Goal: Information Seeking & Learning: Learn about a topic

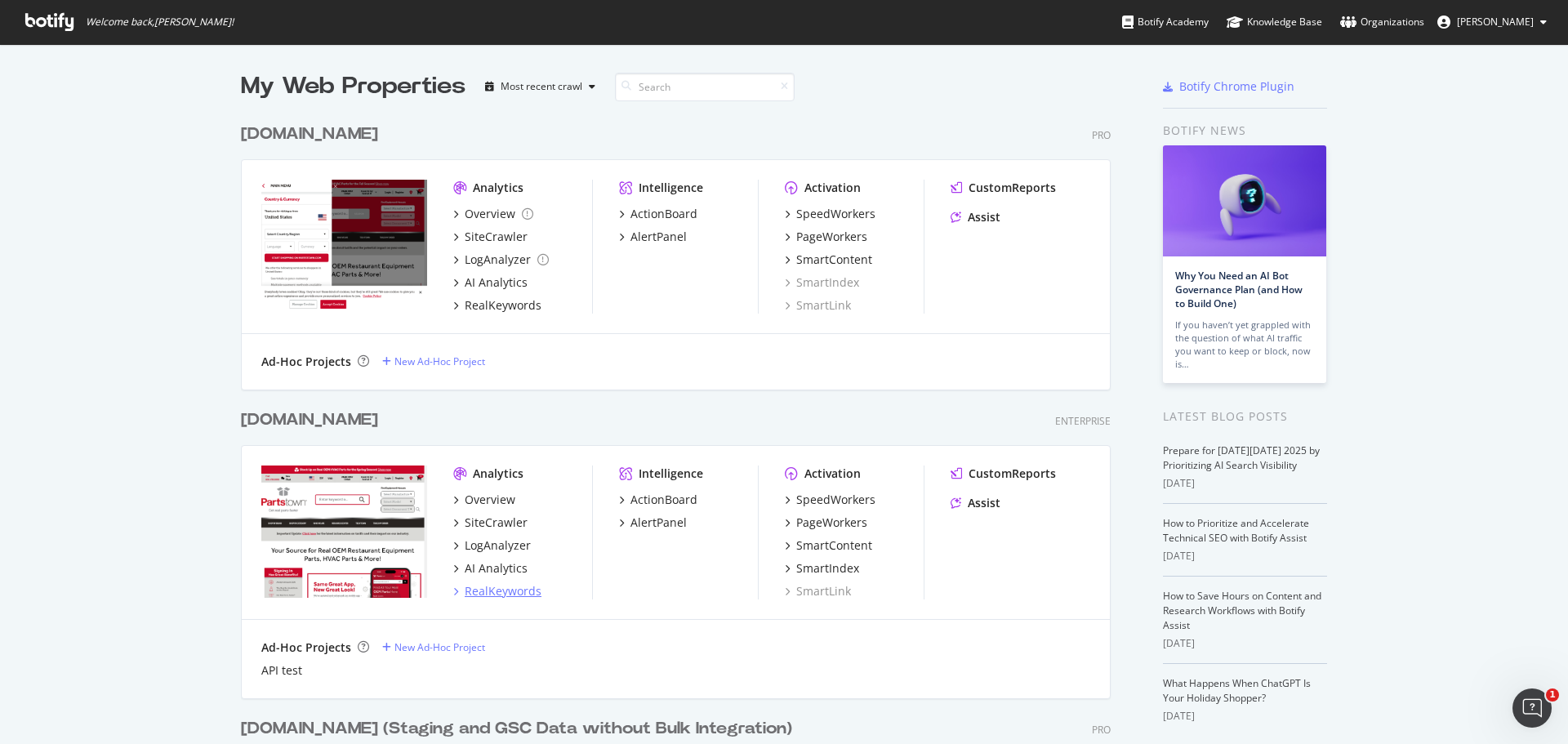
click at [517, 591] on div "RealKeywords" at bounding box center [502, 591] width 77 height 16
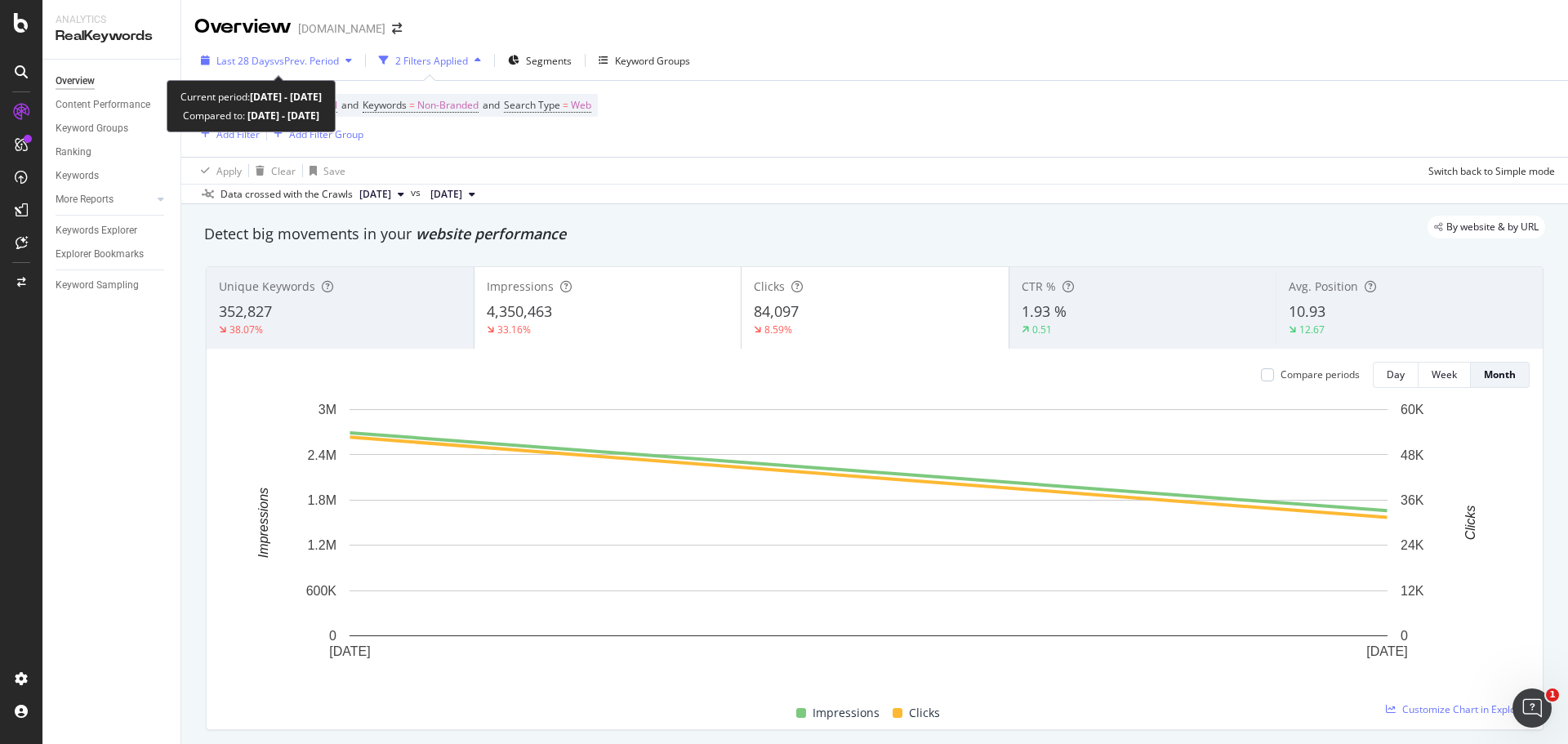
click at [312, 61] on span "vs Prev. Period" at bounding box center [306, 61] width 64 height 14
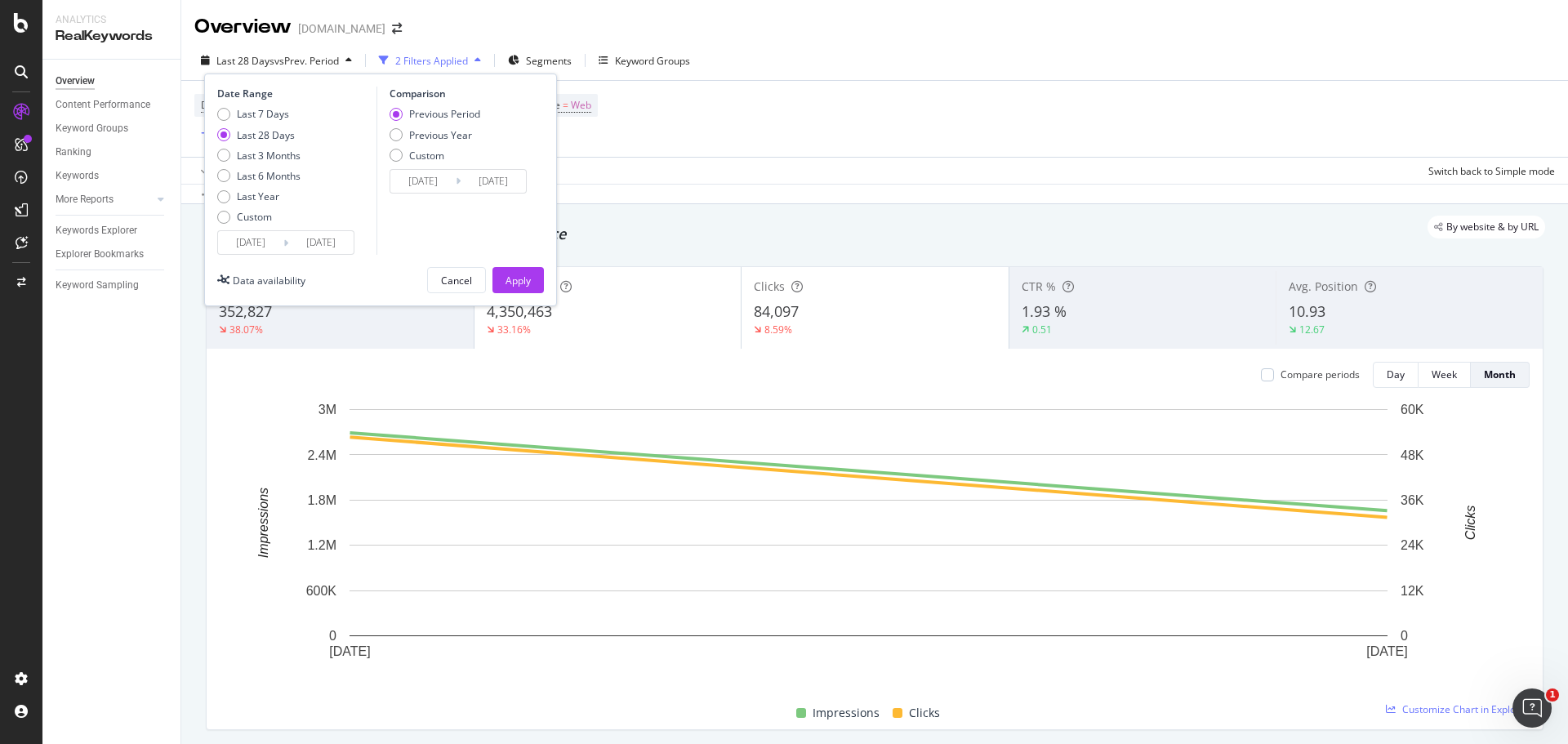
click at [925, 110] on div "Device = All and Country = All and Keywords = Non-Branded and Search Type = Web…" at bounding box center [875, 119] width 1361 height 76
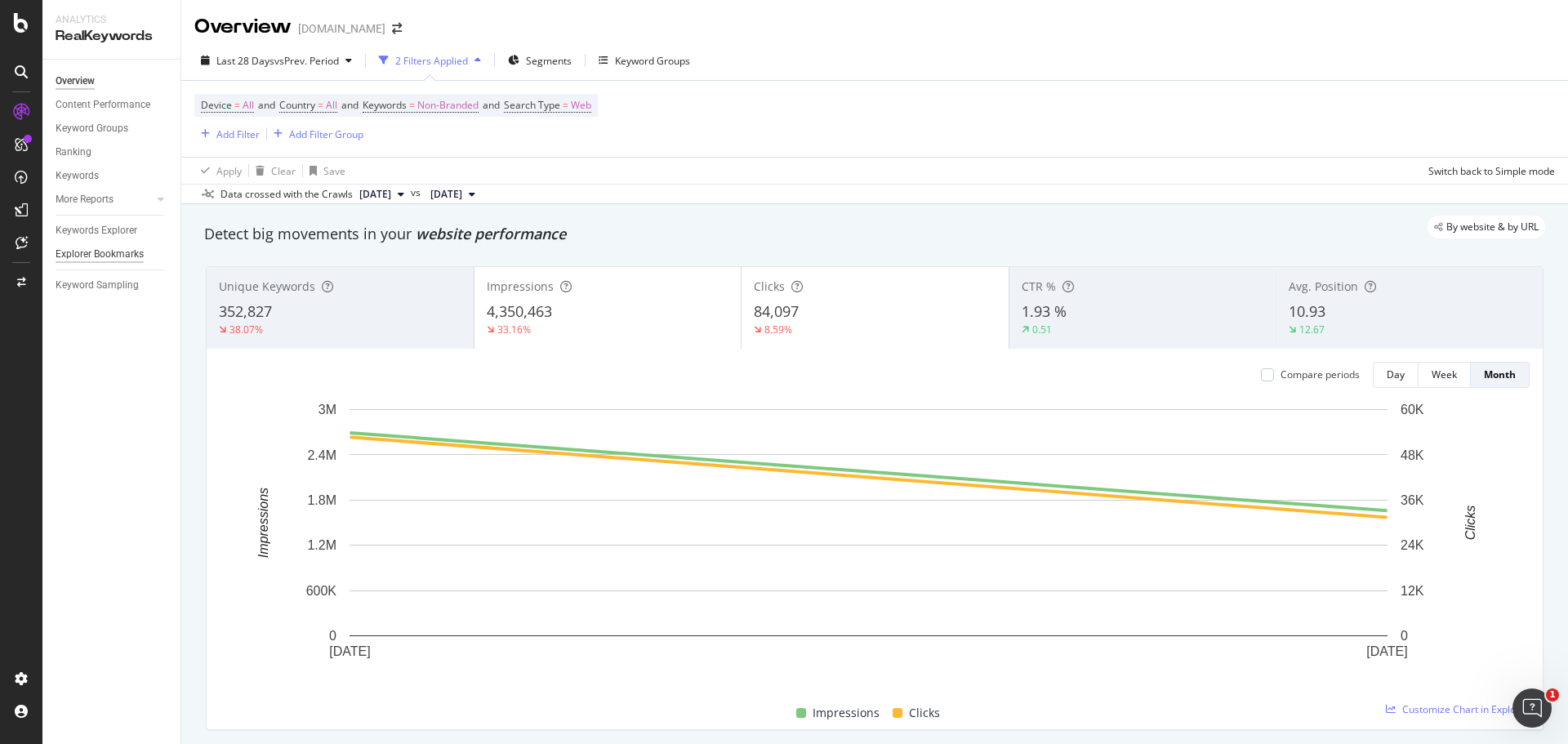
click at [101, 251] on div "Explorer Bookmarks" at bounding box center [99, 253] width 88 height 17
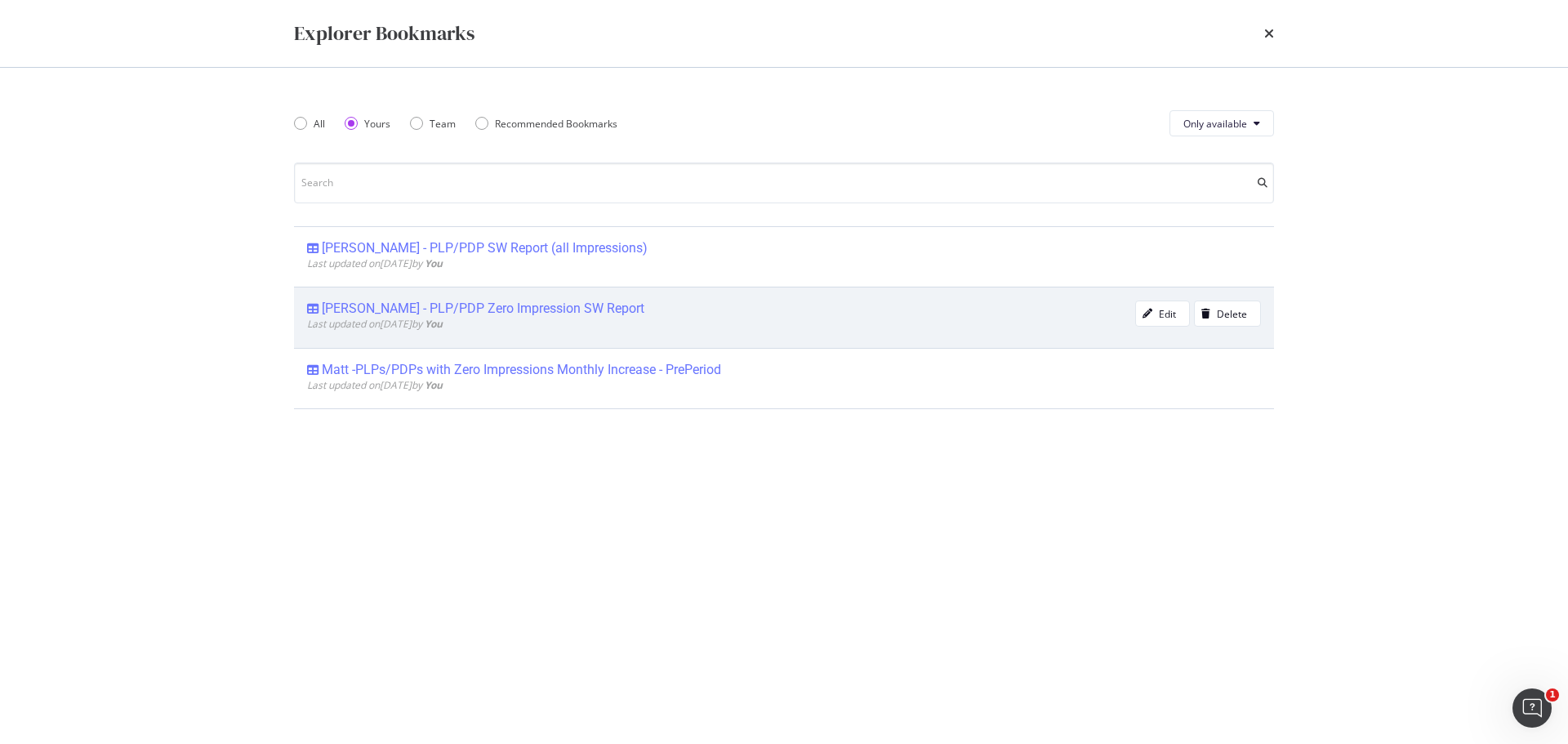
click at [503, 300] on div "[PERSON_NAME] - PLP/PDP Zero Impression SW Report" at bounding box center [483, 309] width 322 height 16
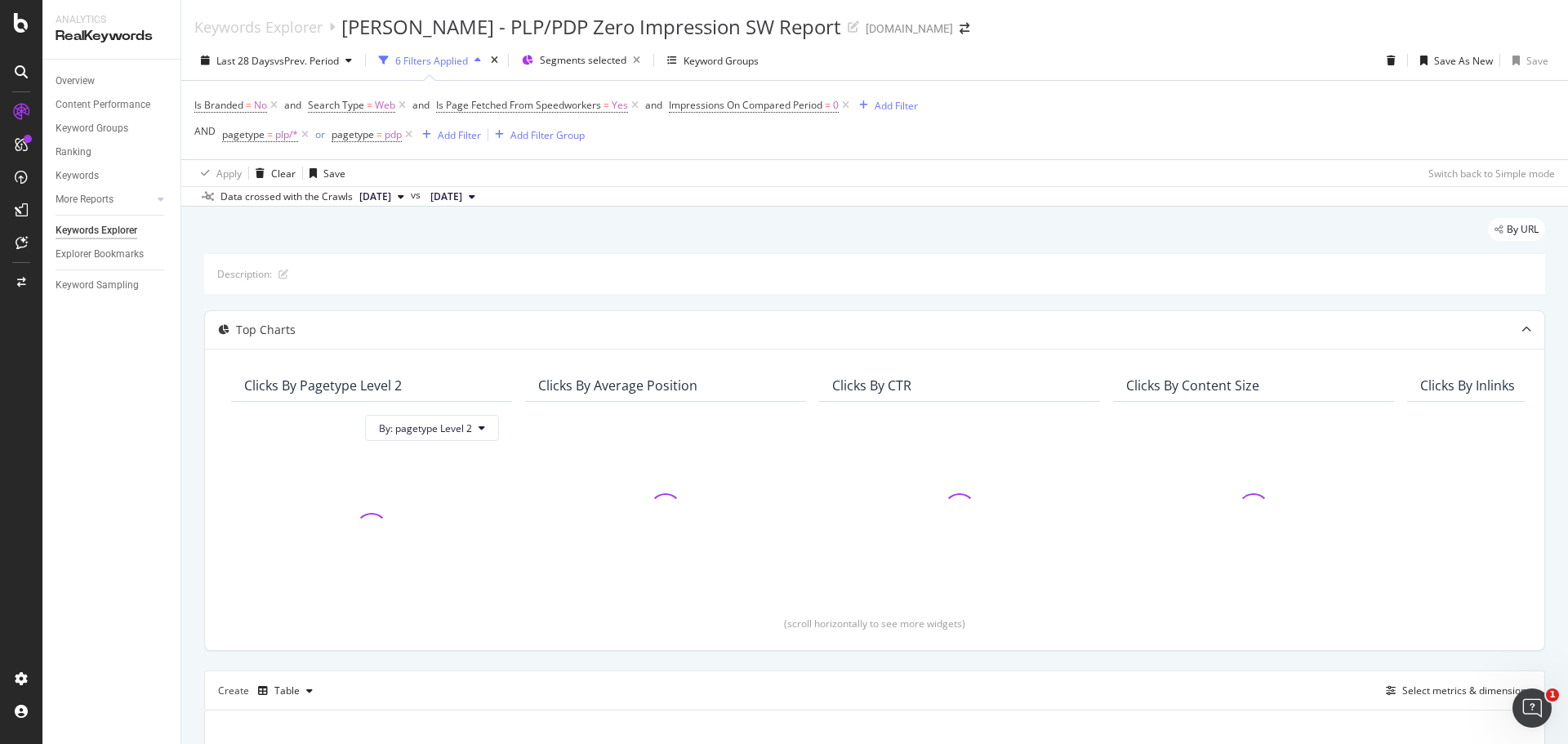
click at [95, 244] on div "Explorer Bookmarks" at bounding box center [118, 254] width 125 height 24
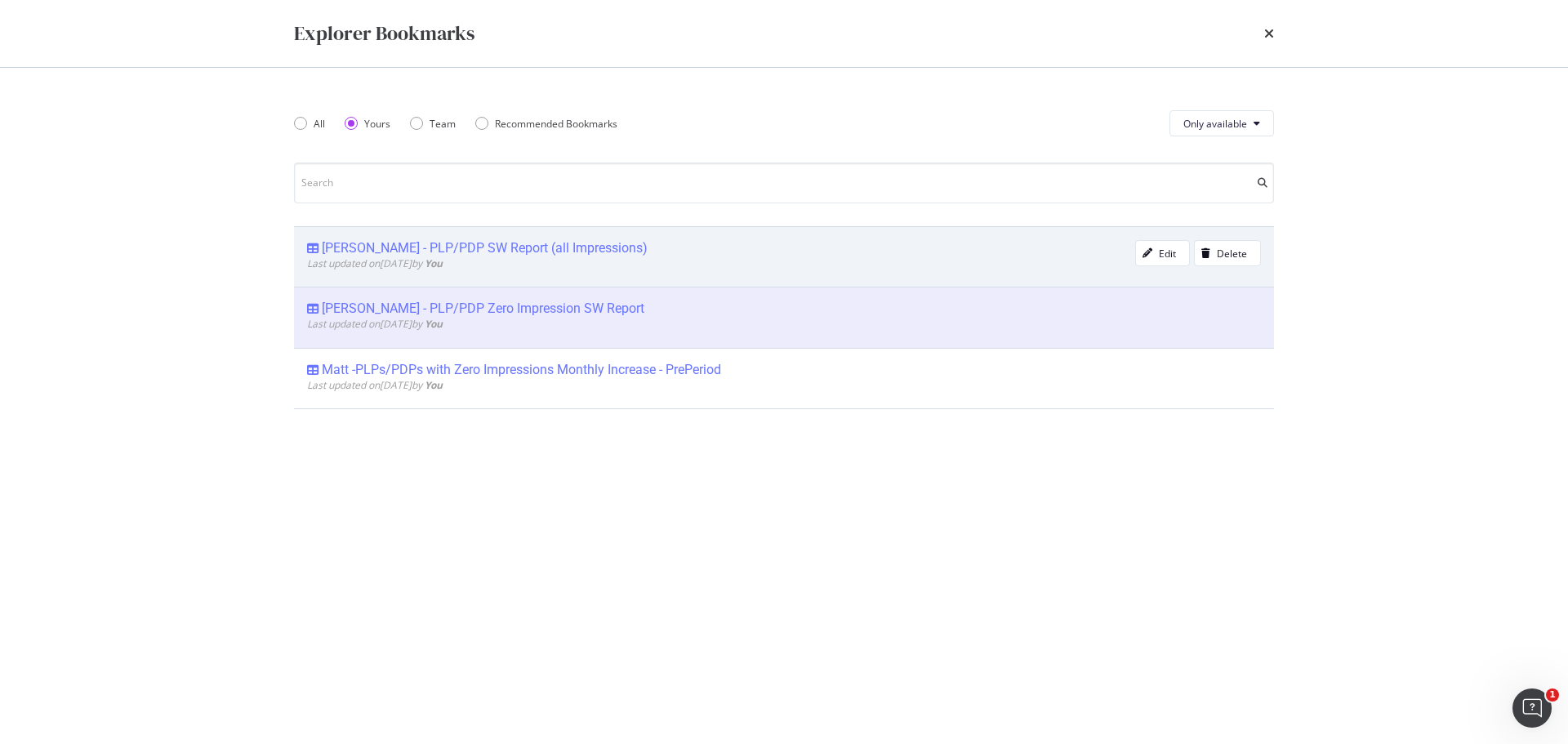
click at [391, 243] on div "[PERSON_NAME] - PLP/PDP SW Report (all Impressions)" at bounding box center [484, 248] width 326 height 16
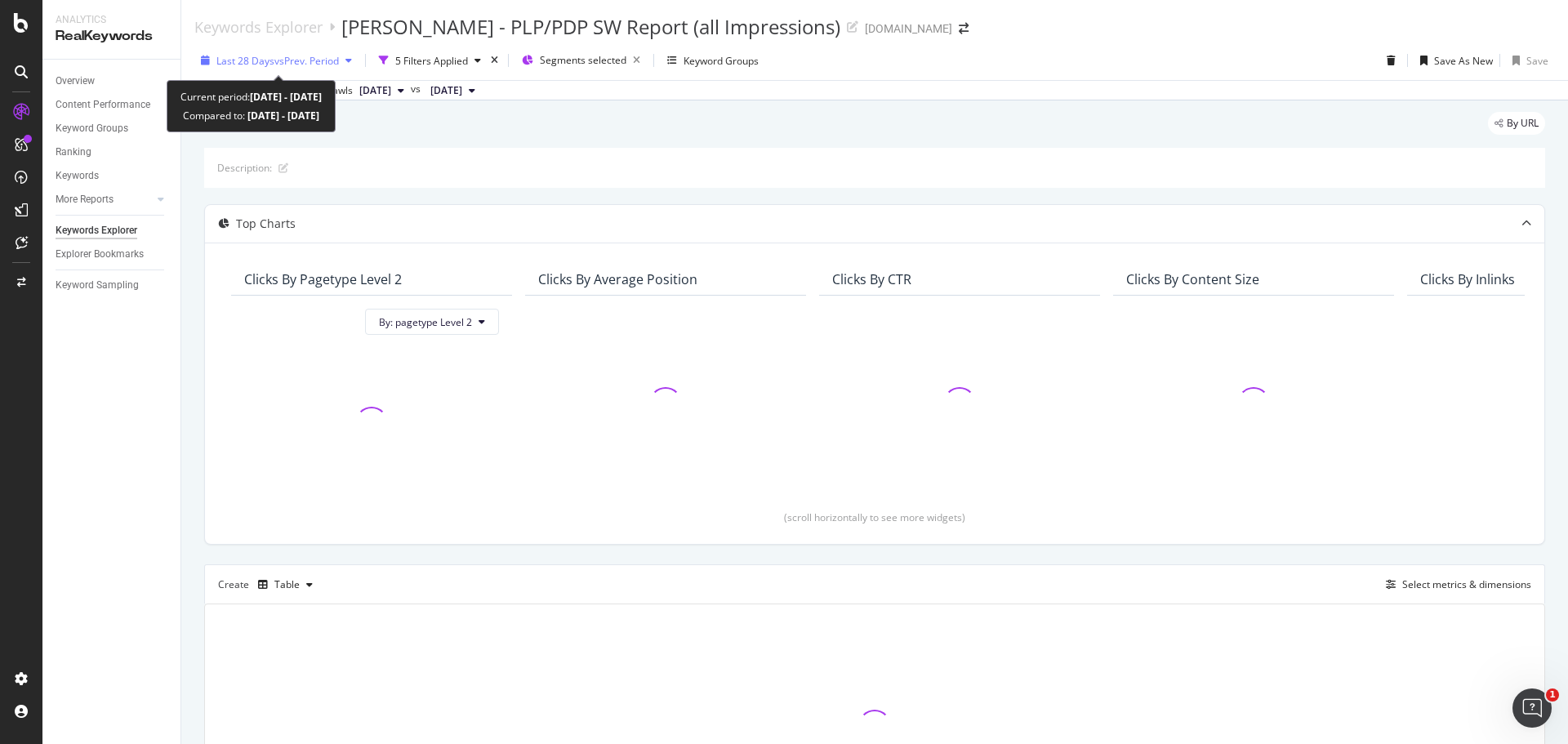
click at [316, 63] on span "vs Prev. Period" at bounding box center [306, 61] width 64 height 14
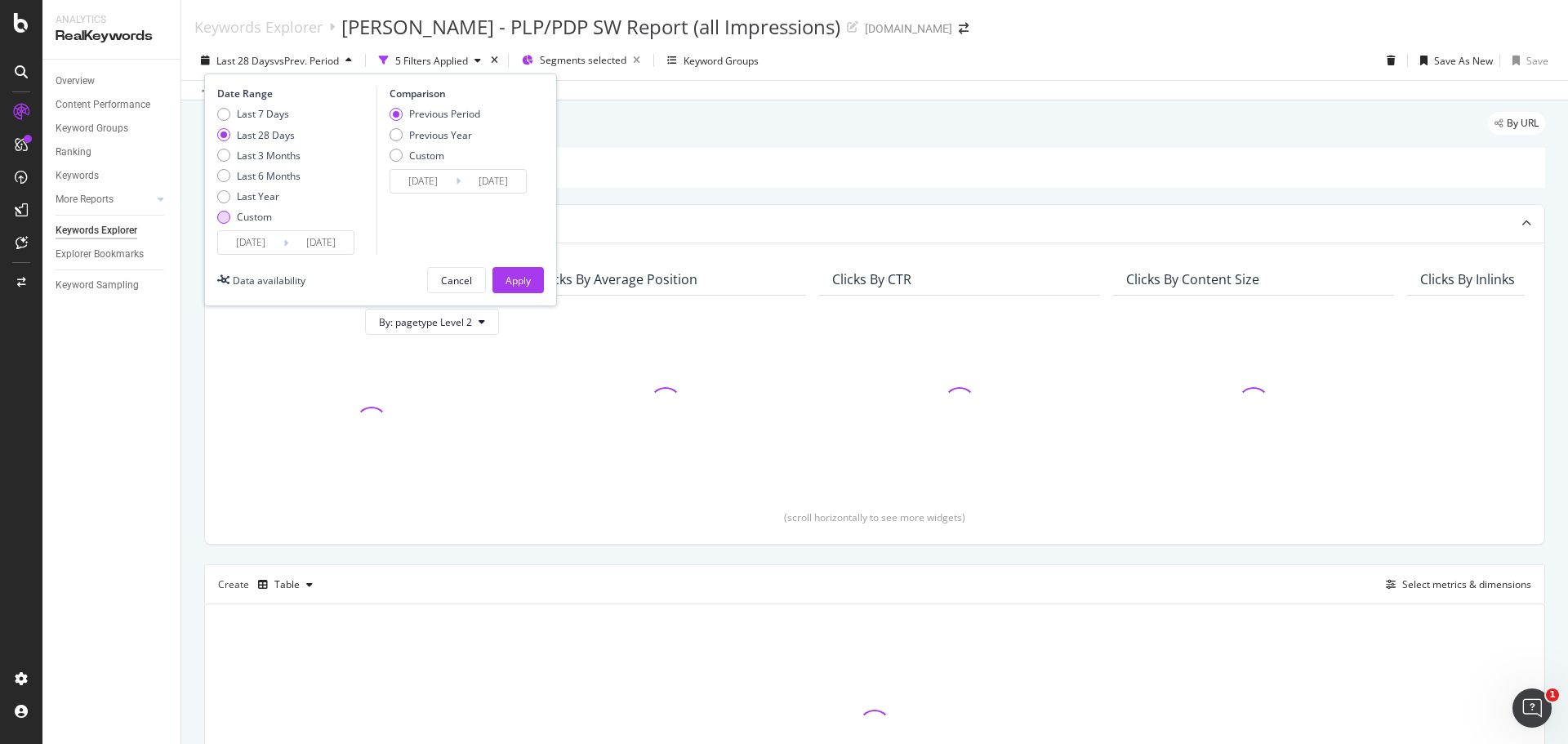
click at [234, 216] on div "Custom" at bounding box center [259, 216] width 83 height 14
click at [256, 242] on input "[DATE]" at bounding box center [251, 242] width 65 height 23
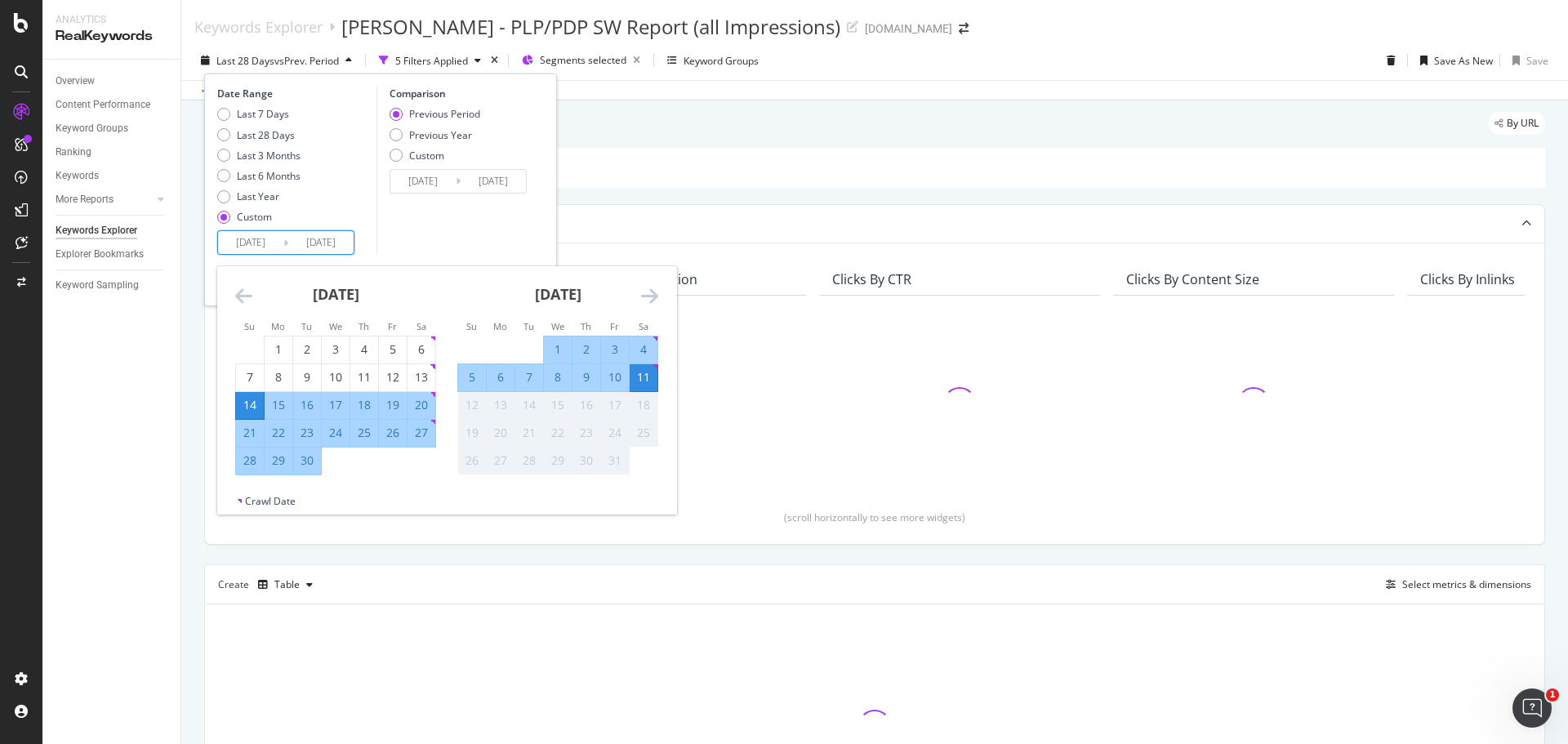
click at [236, 295] on icon "Move backward to switch to the previous month." at bounding box center [244, 296] width 17 height 20
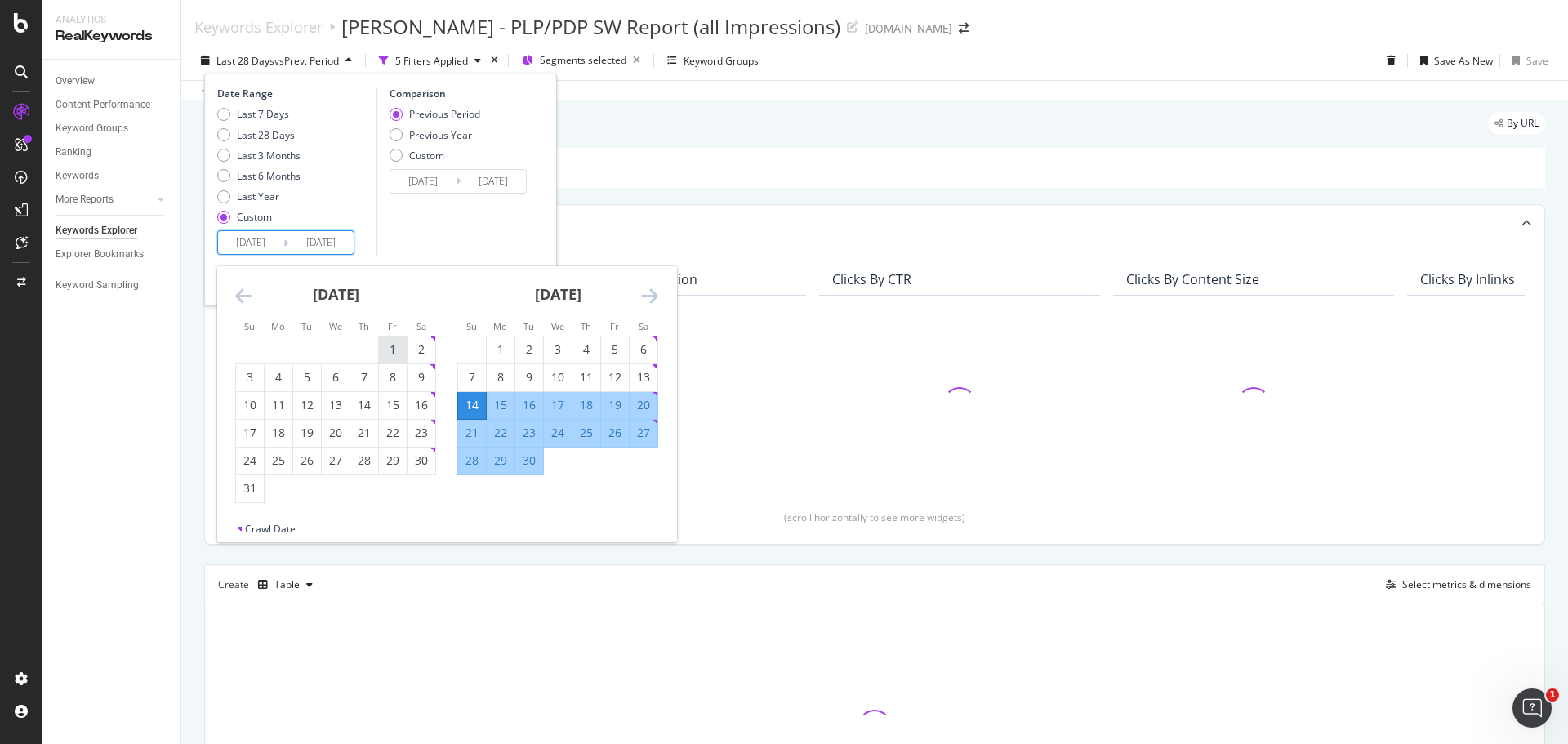
click at [391, 346] on div "1" at bounding box center [392, 349] width 28 height 16
type input "[DATE]"
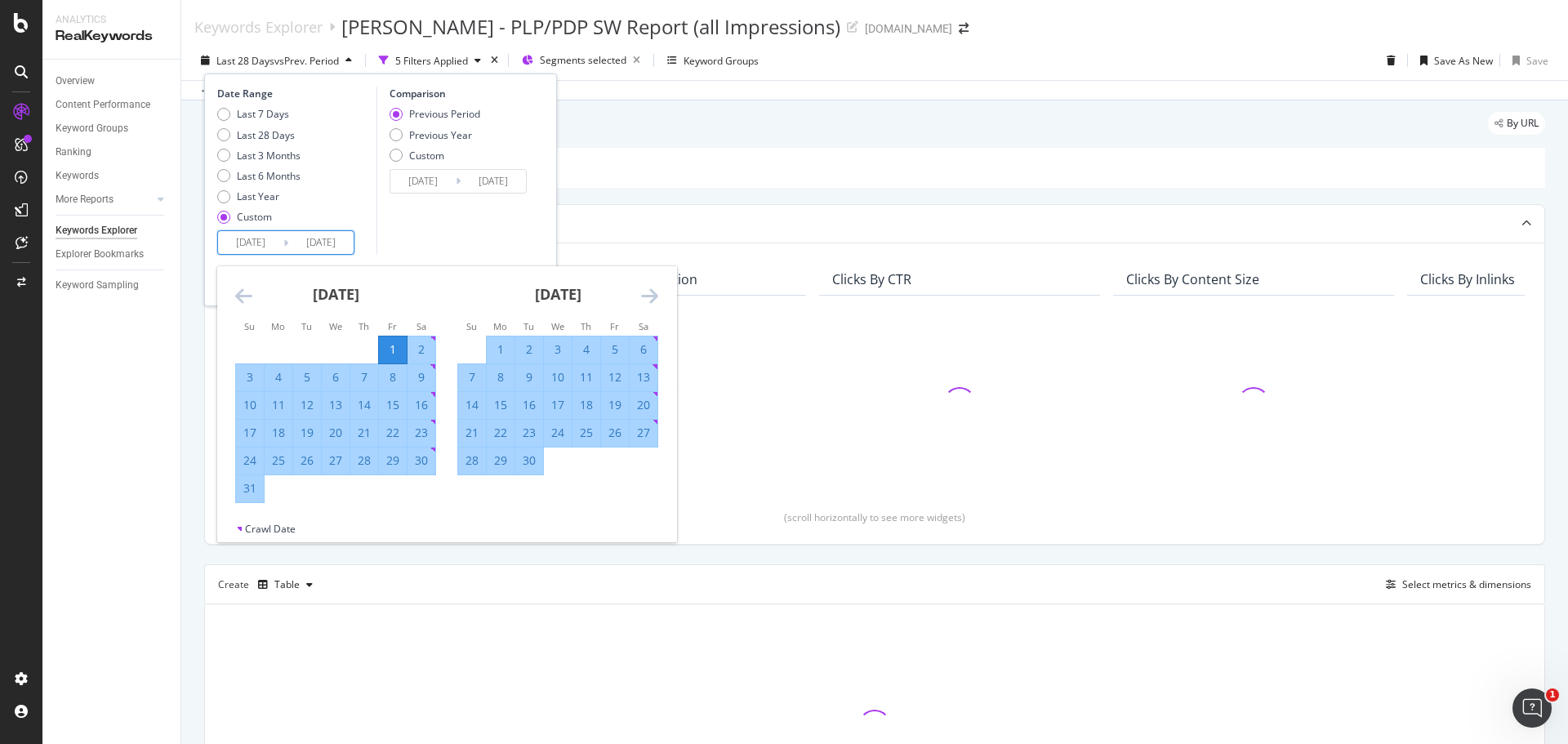
click at [257, 489] on div "31" at bounding box center [250, 488] width 28 height 16
type input "[DATE]"
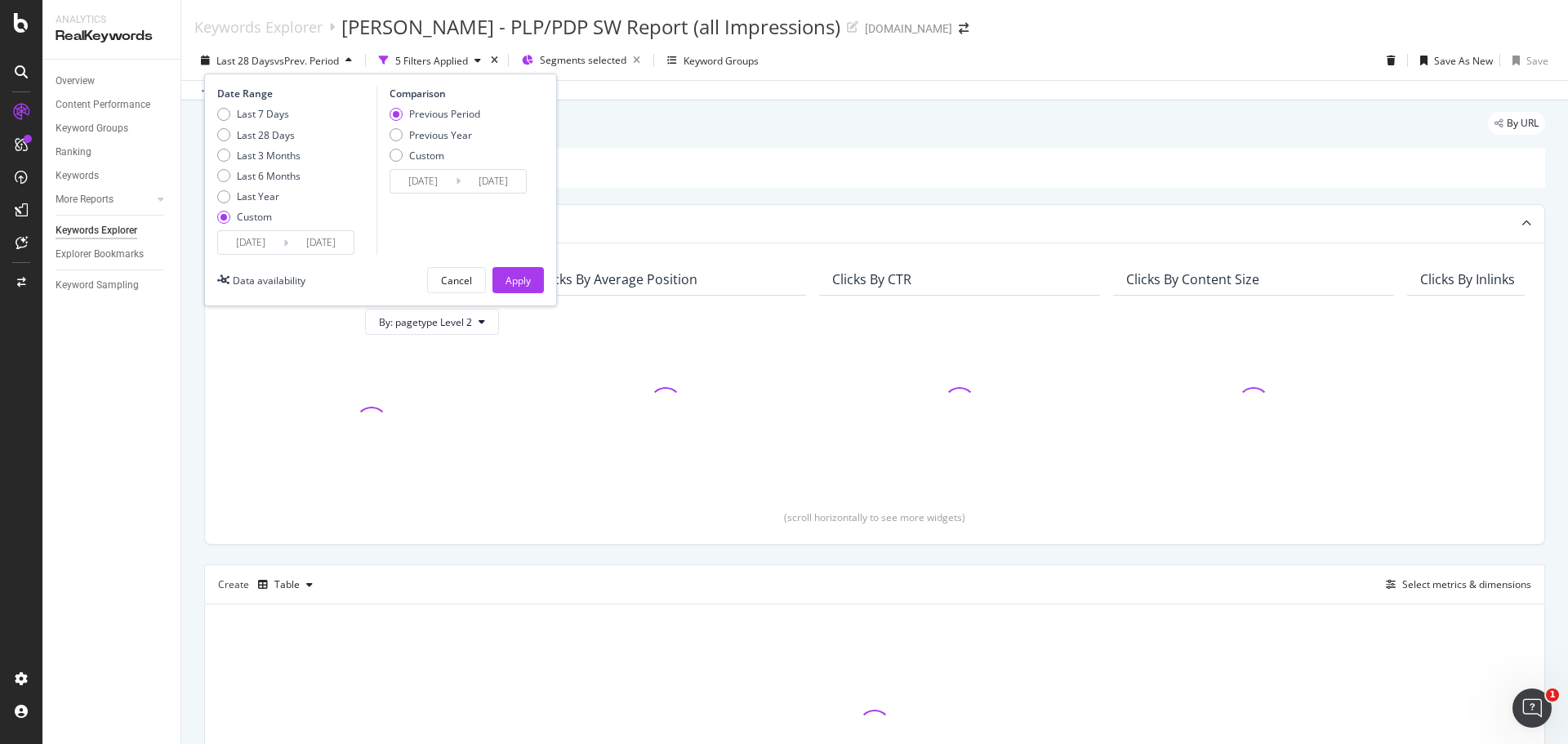
click at [416, 179] on input "[DATE]" at bounding box center [423, 181] width 65 height 23
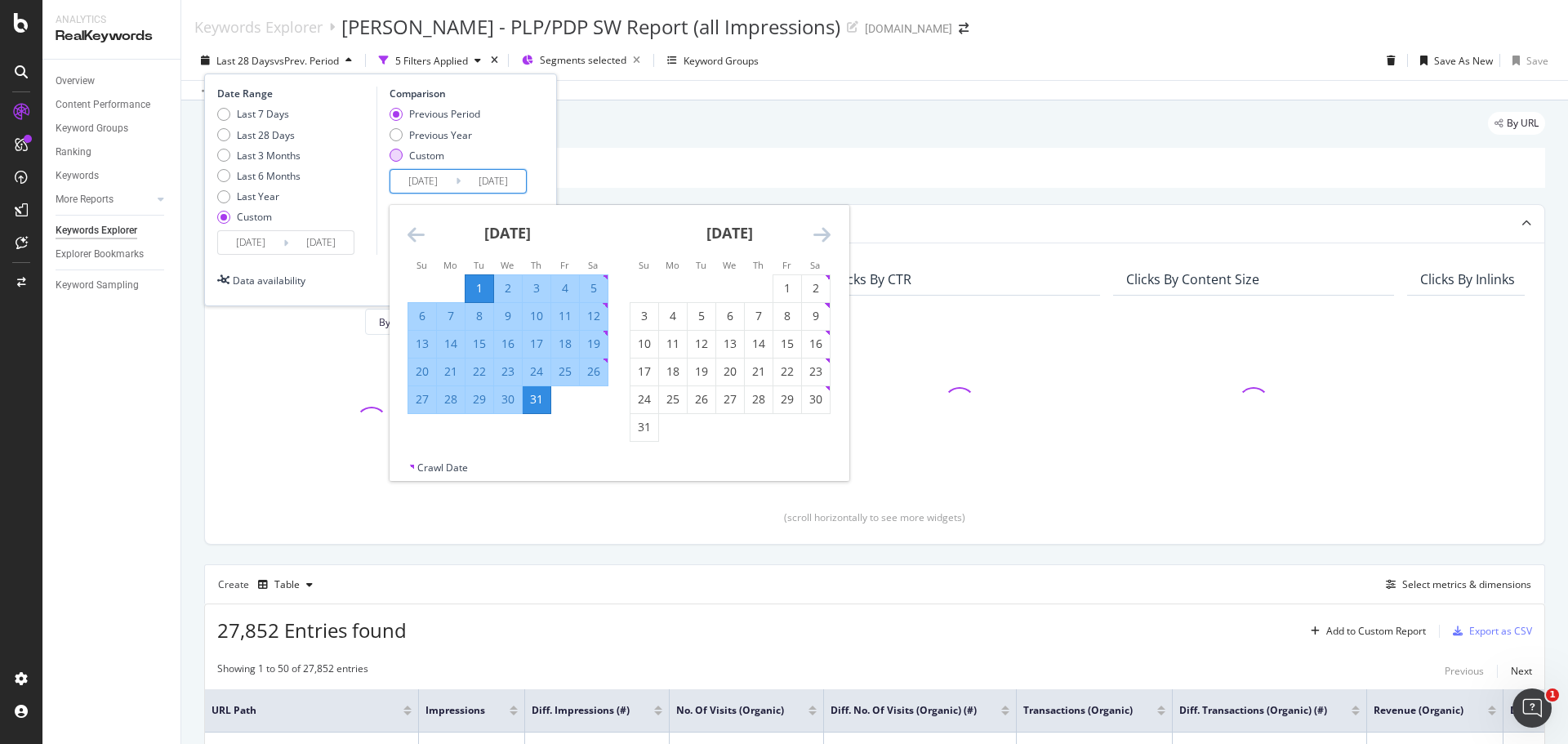
click at [398, 154] on div "Custom" at bounding box center [396, 155] width 13 height 13
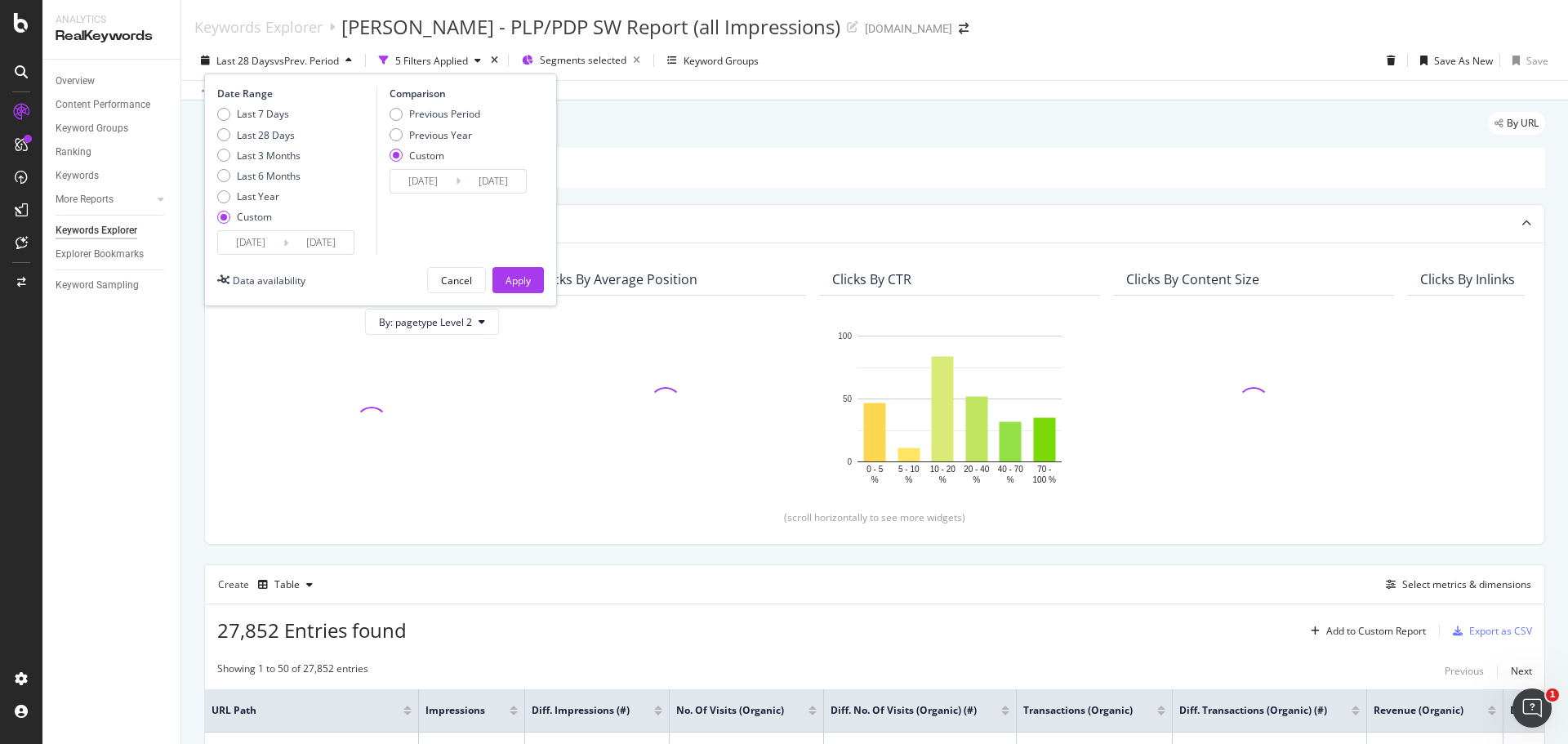
click at [427, 179] on input "[DATE]" at bounding box center [423, 181] width 65 height 23
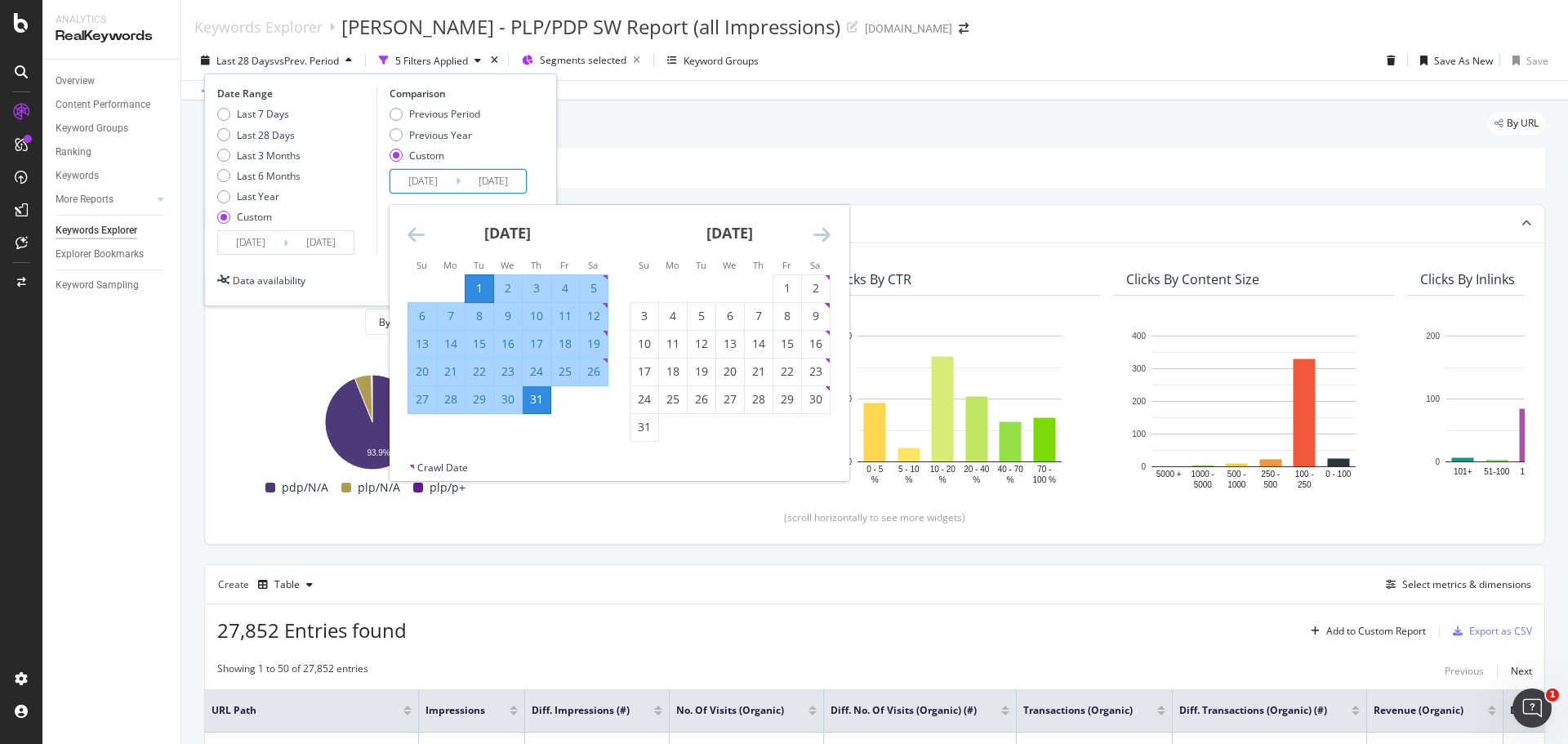
click at [414, 231] on icon "Move backward to switch to the previous month." at bounding box center [416, 234] width 17 height 20
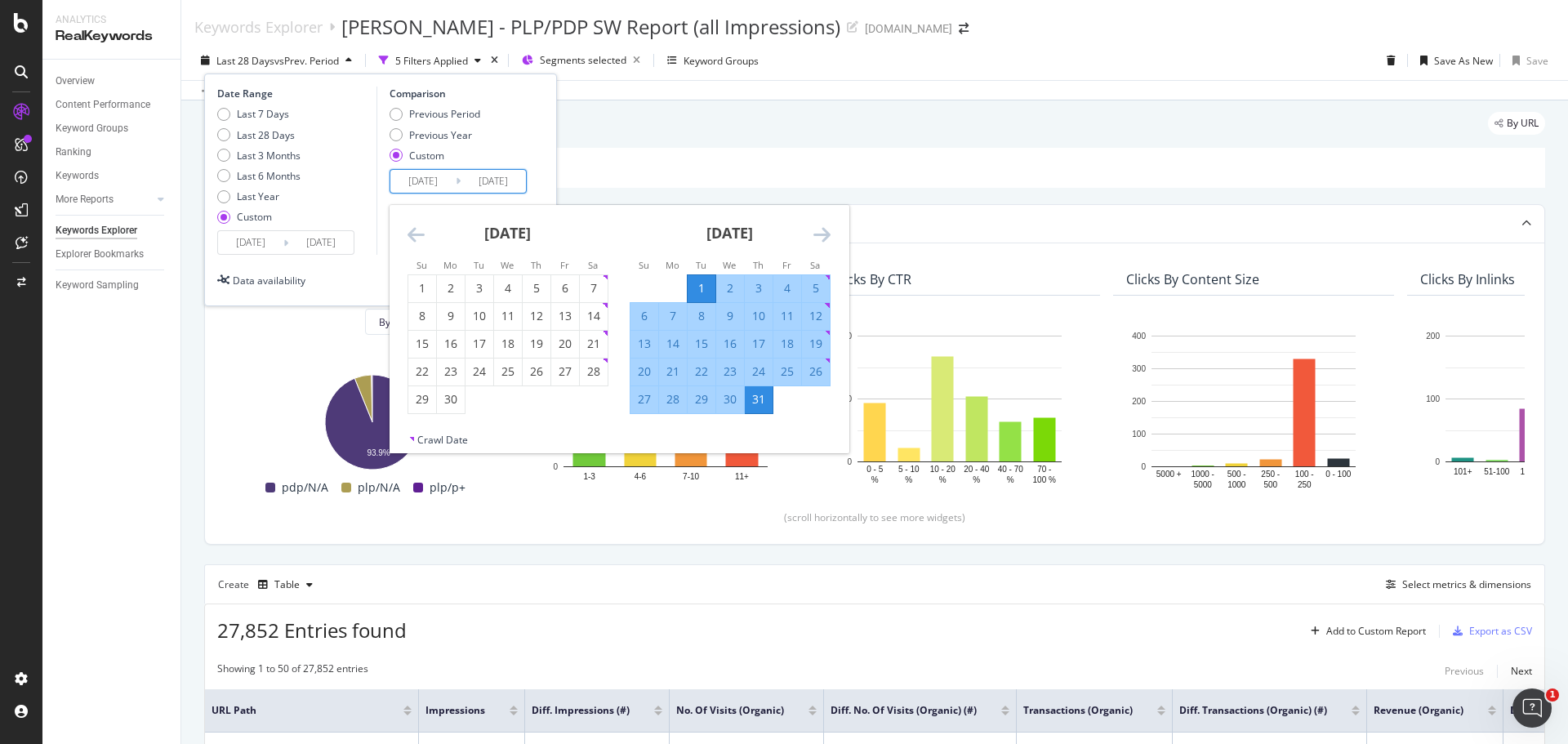
click at [414, 231] on icon "Move backward to switch to the previous month." at bounding box center [416, 234] width 17 height 20
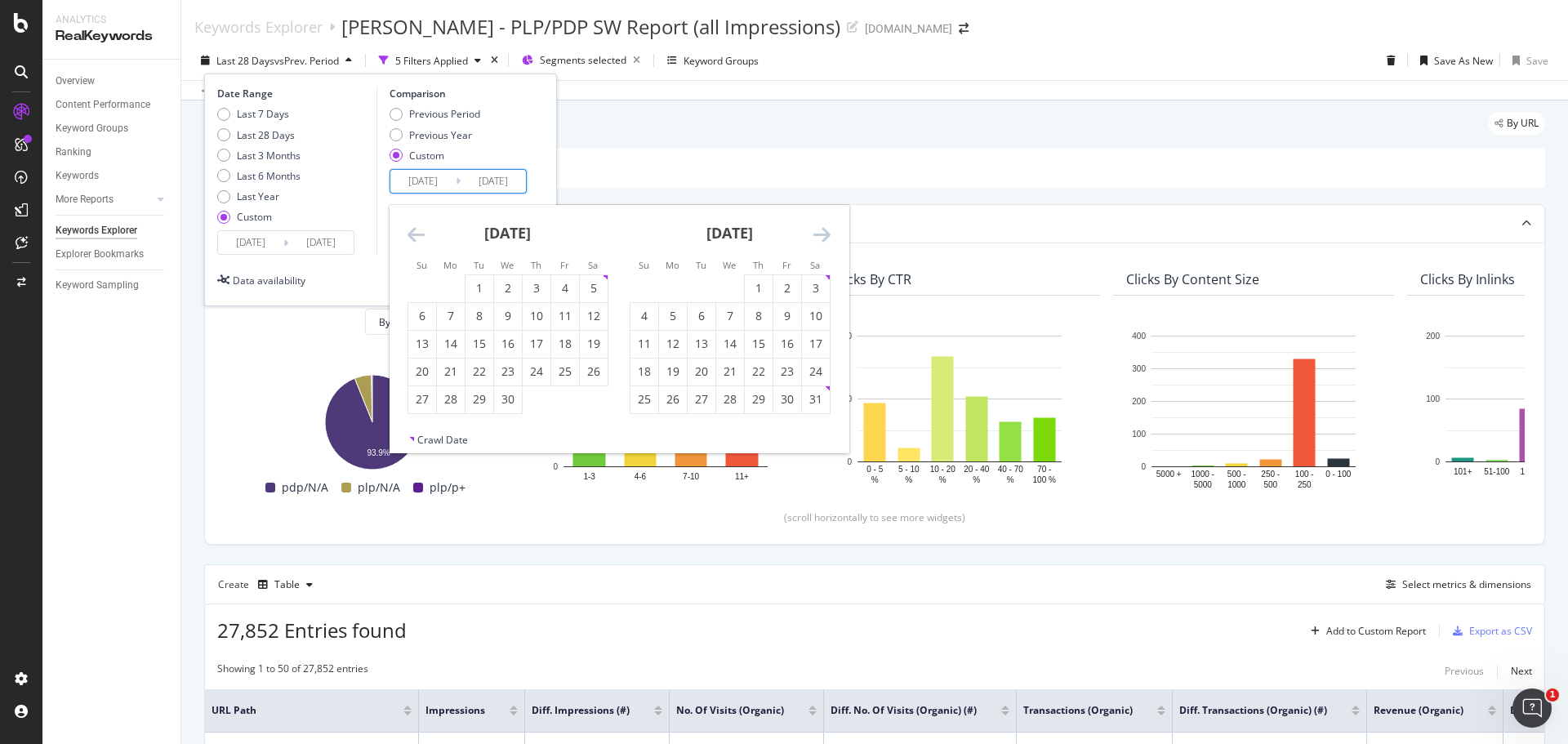
click at [414, 231] on icon "Move backward to switch to the previous month." at bounding box center [416, 234] width 17 height 20
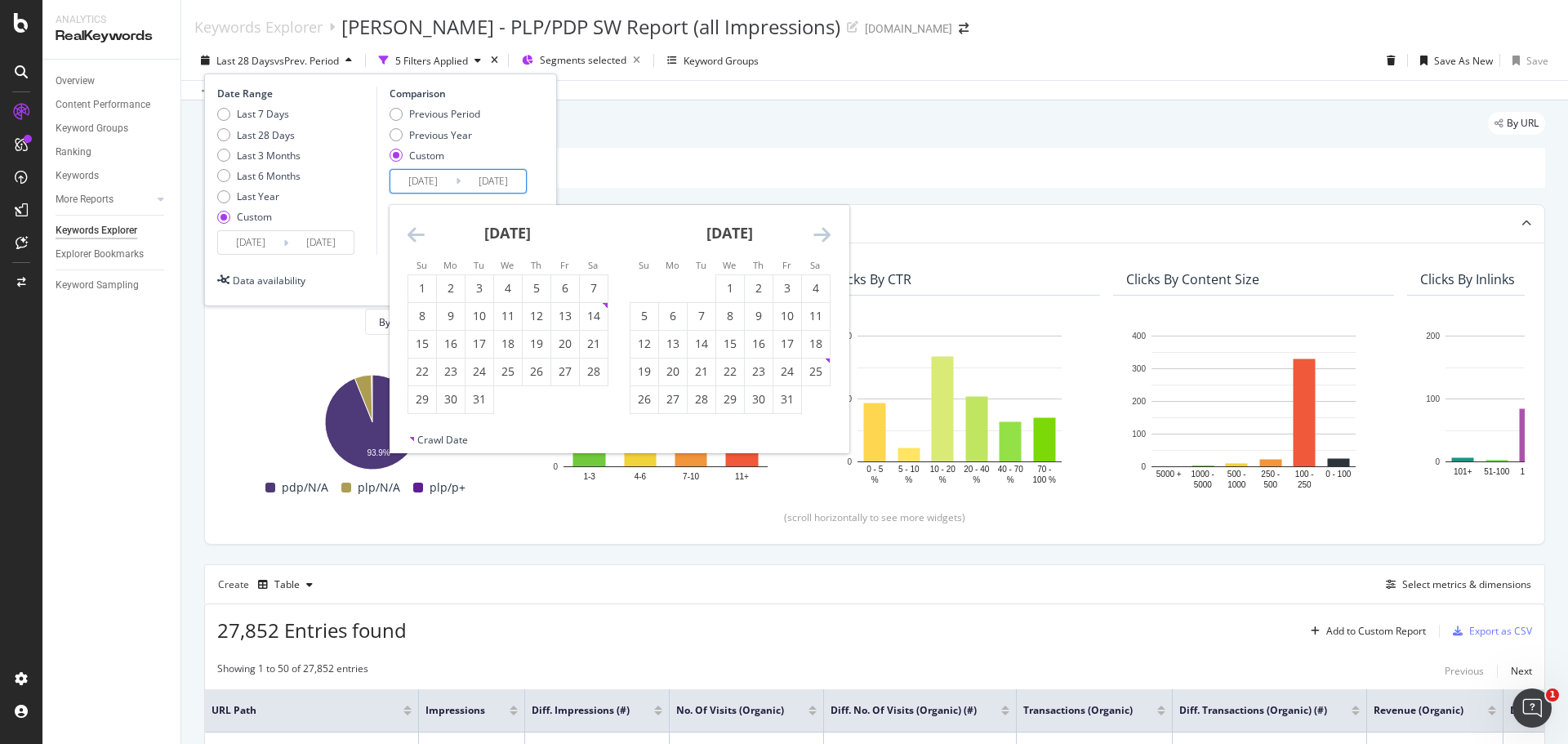
click at [414, 231] on icon "Move backward to switch to the previous month." at bounding box center [416, 234] width 17 height 20
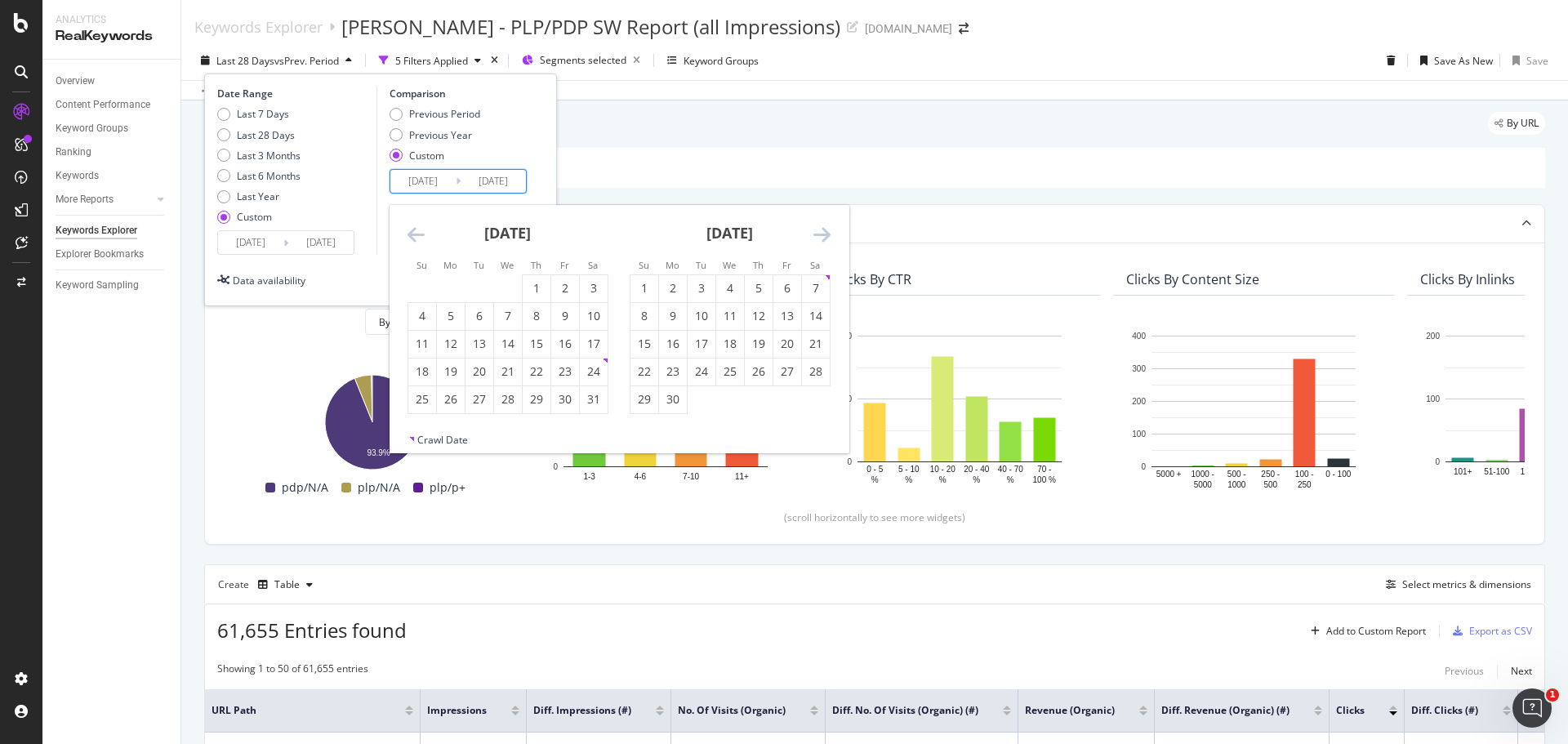
click at [414, 231] on icon "Move backward to switch to the previous month." at bounding box center [416, 234] width 17 height 20
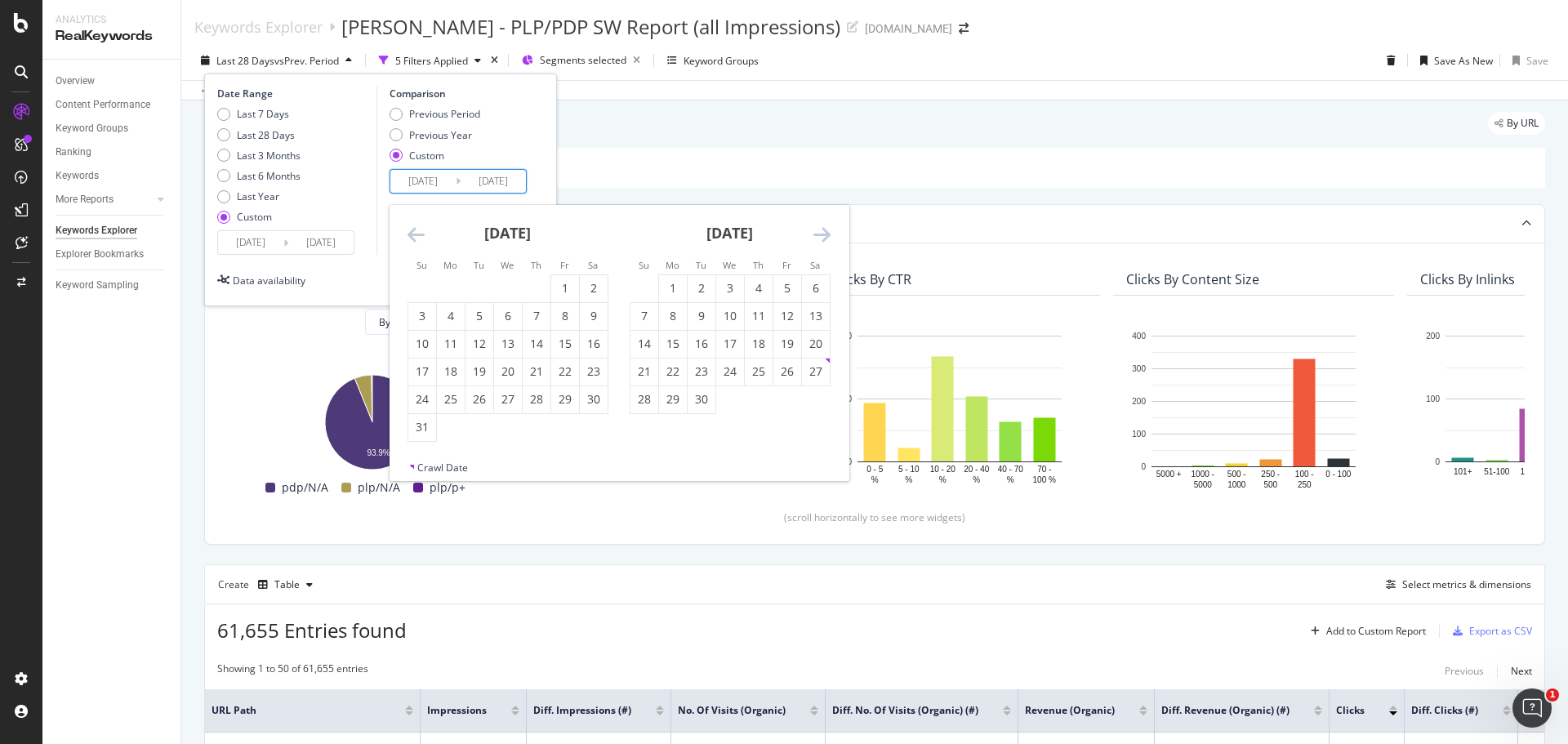
click at [414, 231] on icon "Move backward to switch to the previous month." at bounding box center [416, 234] width 17 height 20
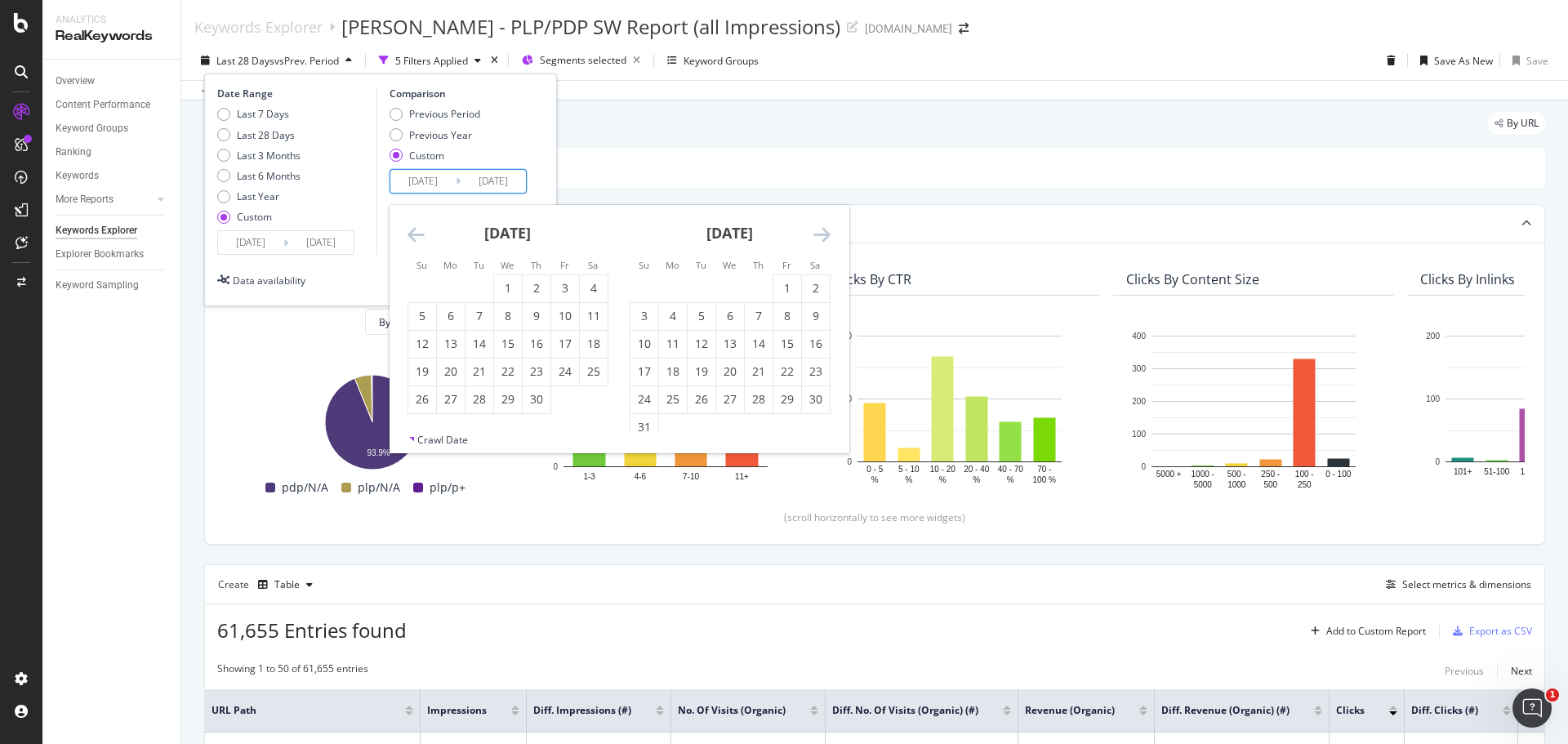
click at [414, 231] on icon "Move backward to switch to the previous month." at bounding box center [416, 234] width 17 height 20
click at [428, 393] on div "23" at bounding box center [422, 399] width 28 height 16
type input "[DATE]"
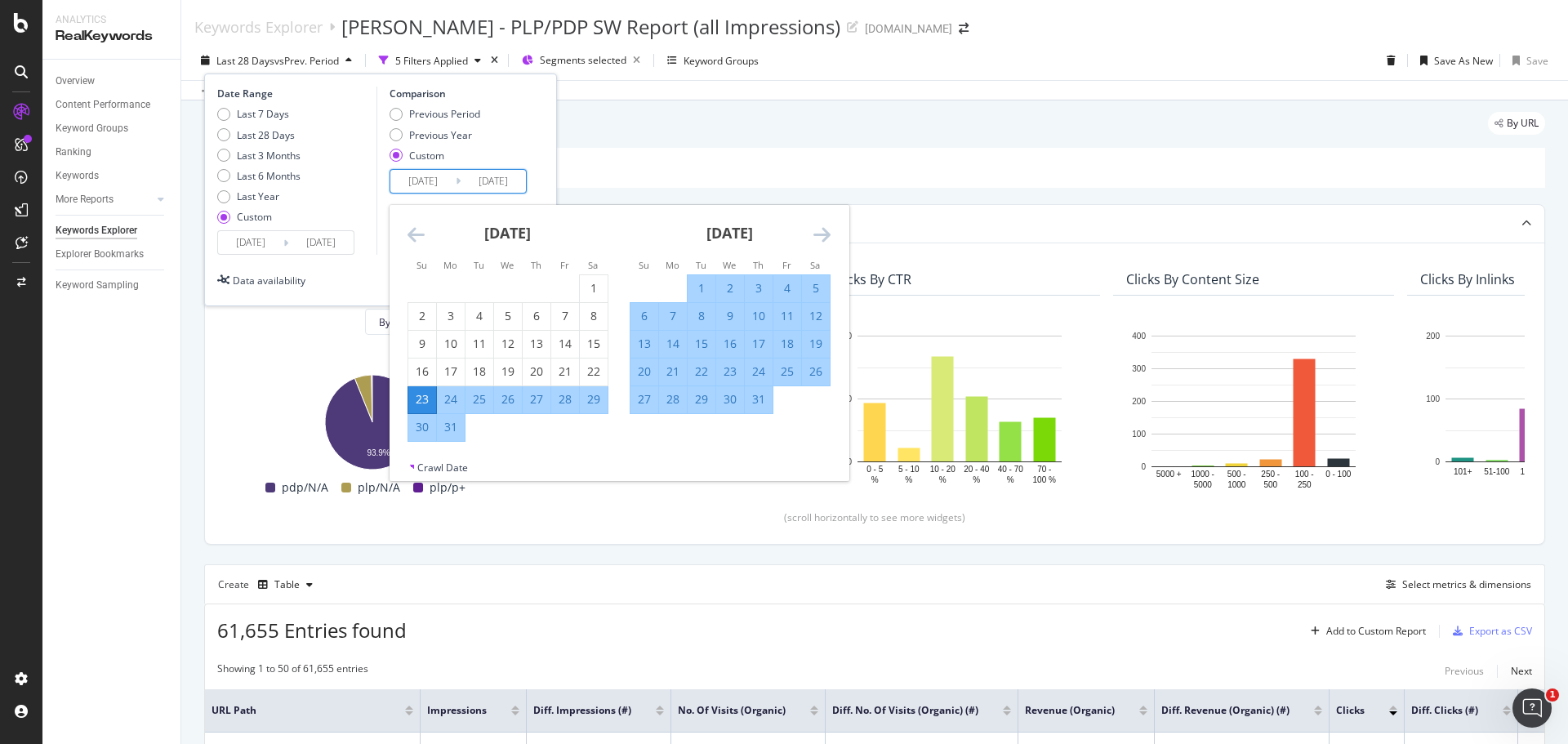
click at [492, 186] on input "[DATE]" at bounding box center [493, 181] width 65 height 23
click at [813, 234] on icon "Move forward to switch to the next month." at bounding box center [821, 234] width 17 height 20
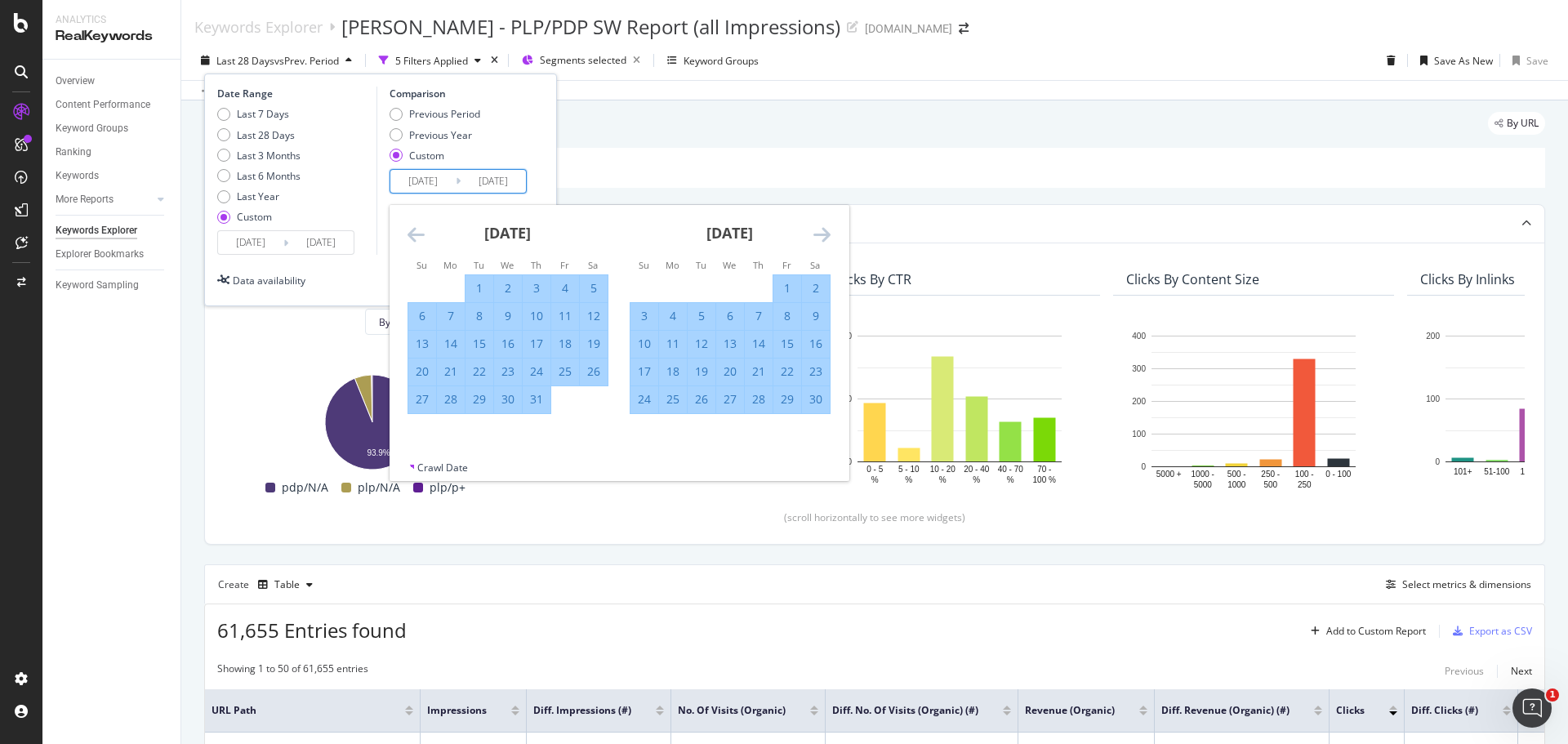
click at [813, 234] on icon "Move forward to switch to the next month." at bounding box center [821, 234] width 17 height 20
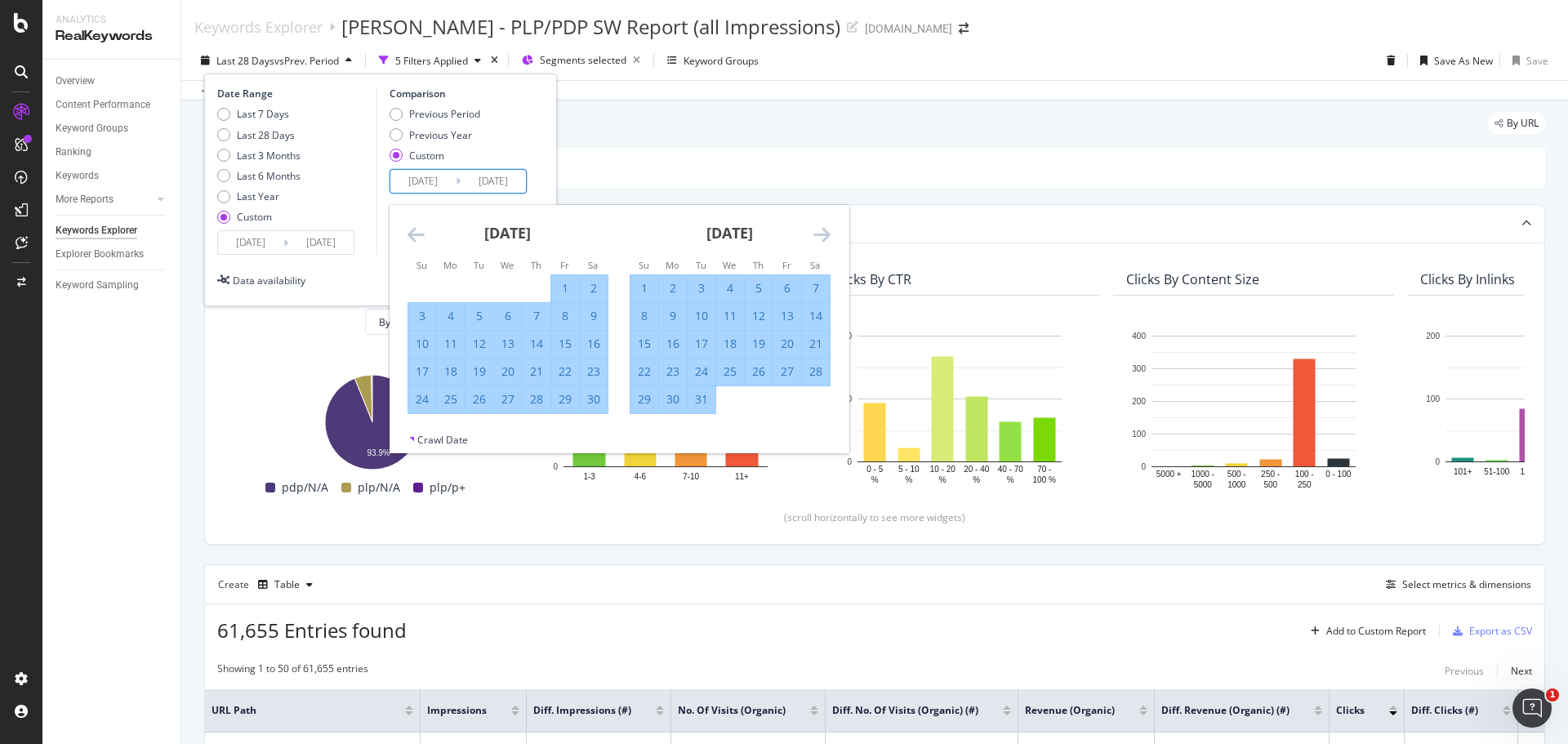
click at [813, 234] on icon "Move forward to switch to the next month." at bounding box center [821, 234] width 17 height 20
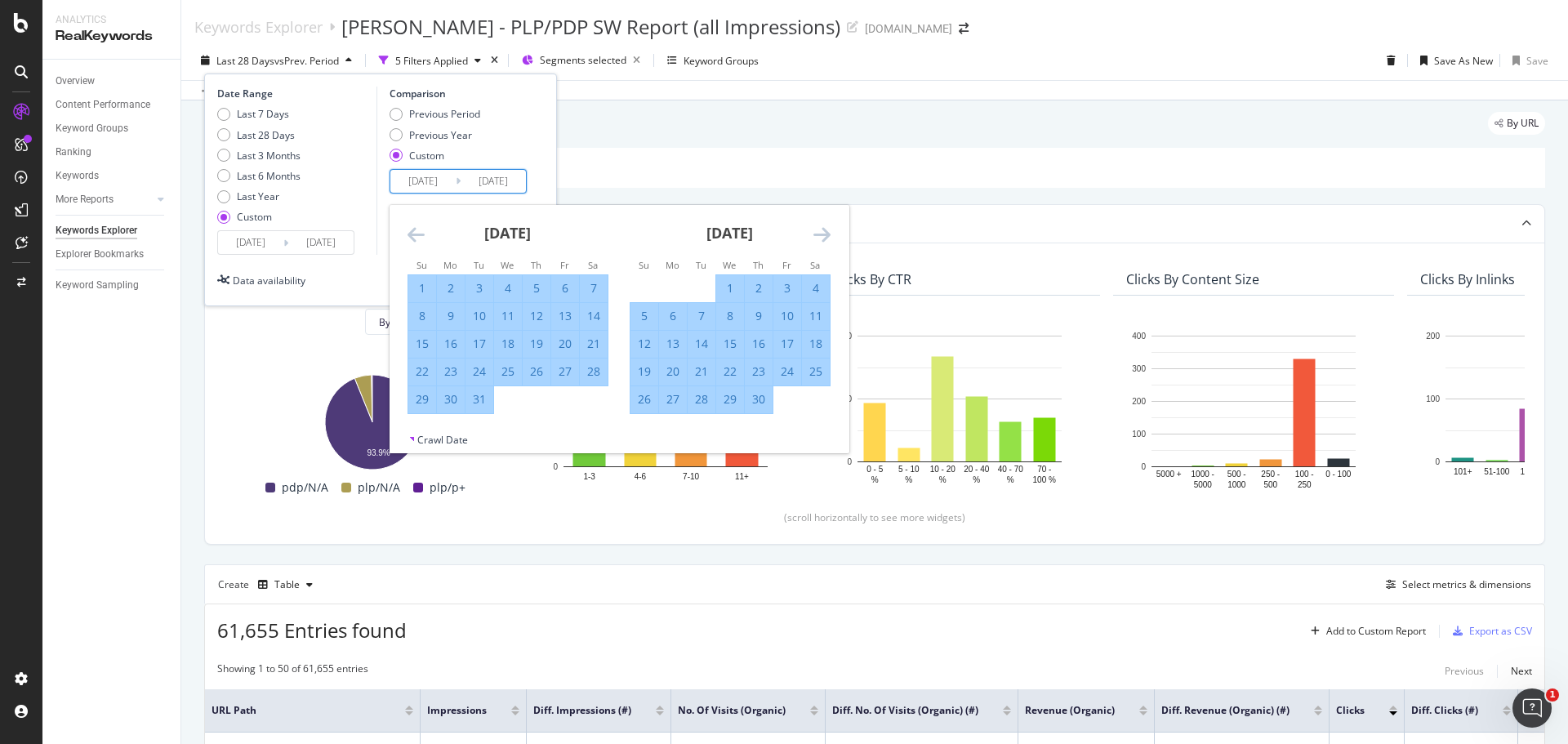
click at [813, 234] on icon "Move forward to switch to the next month." at bounding box center [821, 234] width 17 height 20
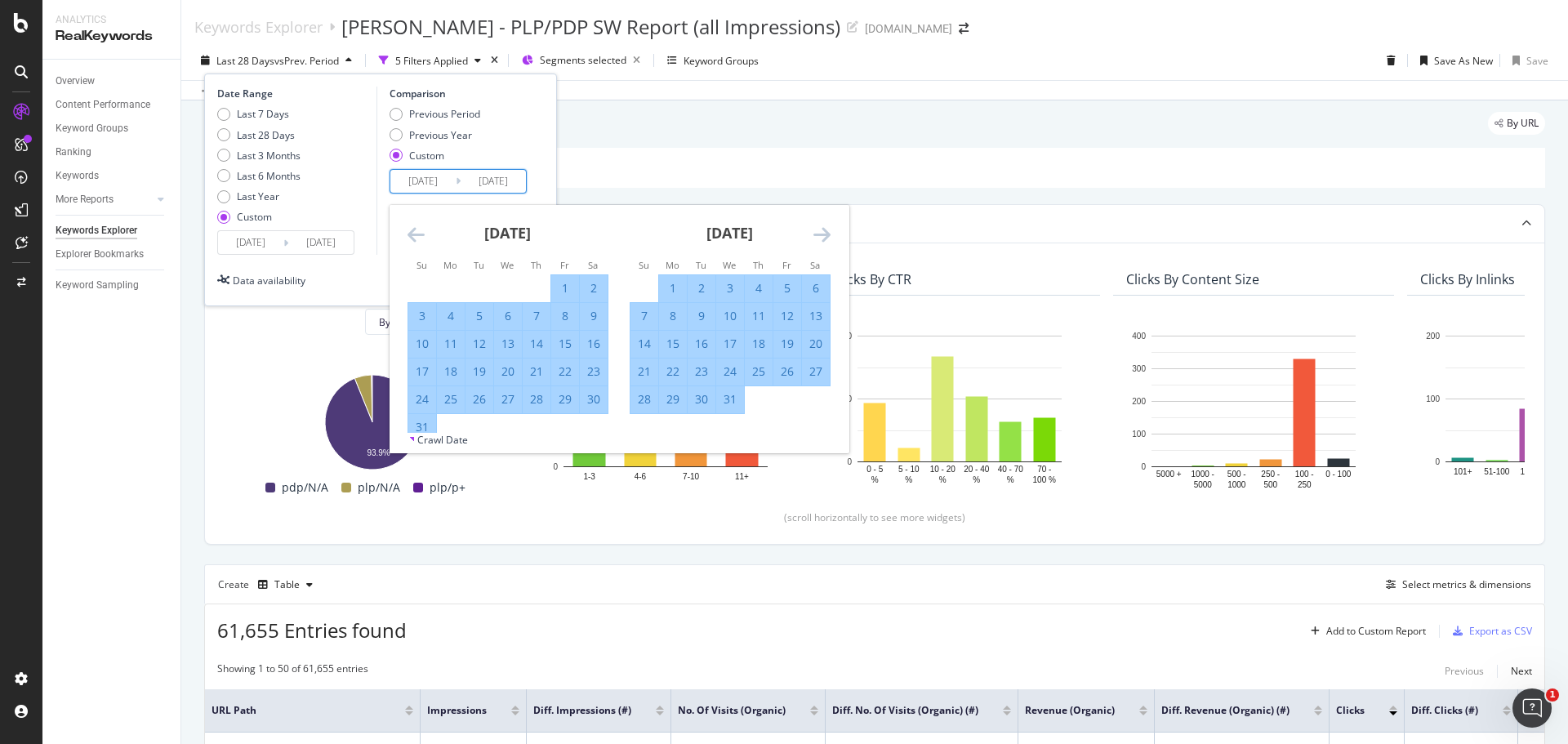
click at [813, 234] on icon "Move forward to switch to the next month." at bounding box center [821, 234] width 17 height 20
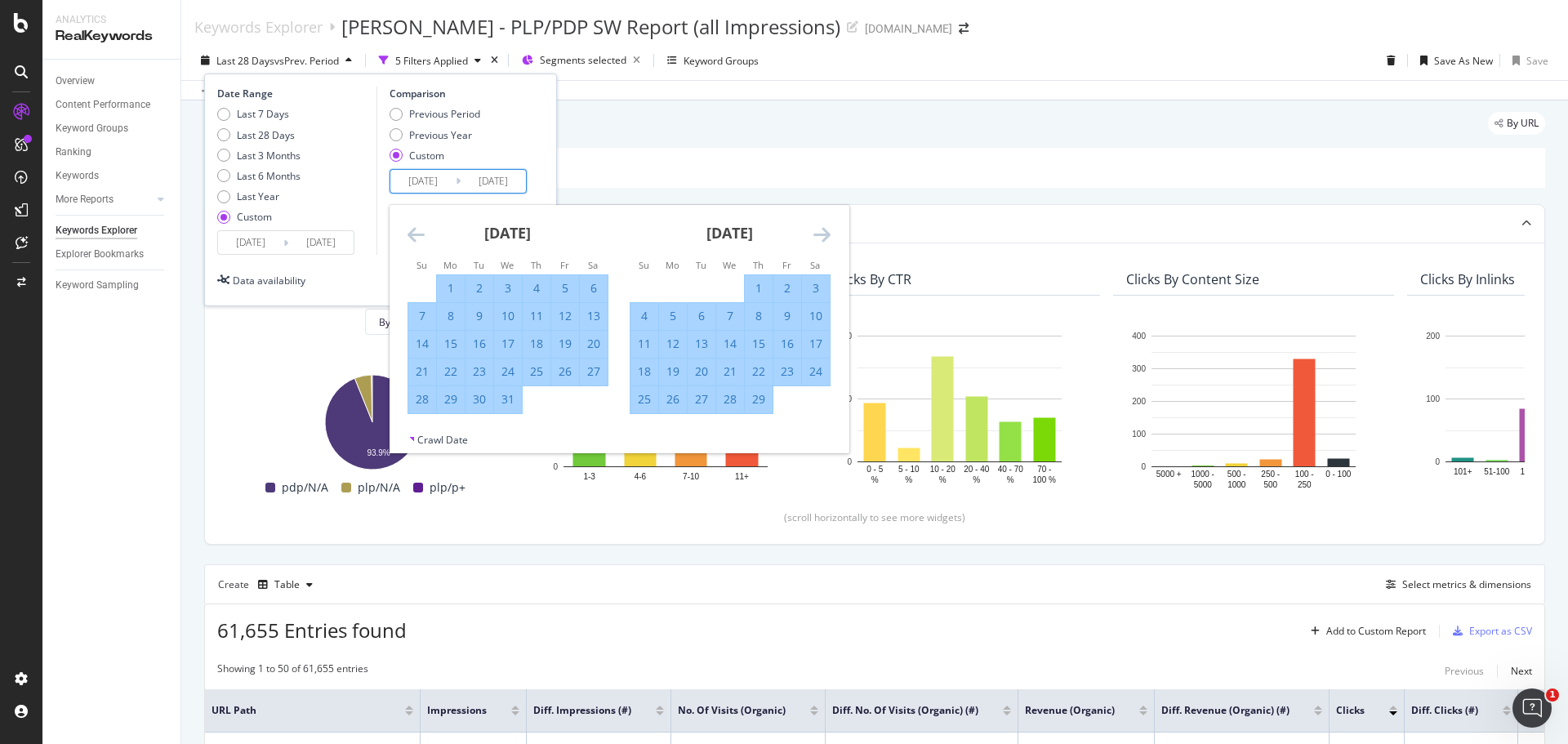
click at [813, 234] on icon "Move forward to switch to the next month." at bounding box center [821, 234] width 17 height 20
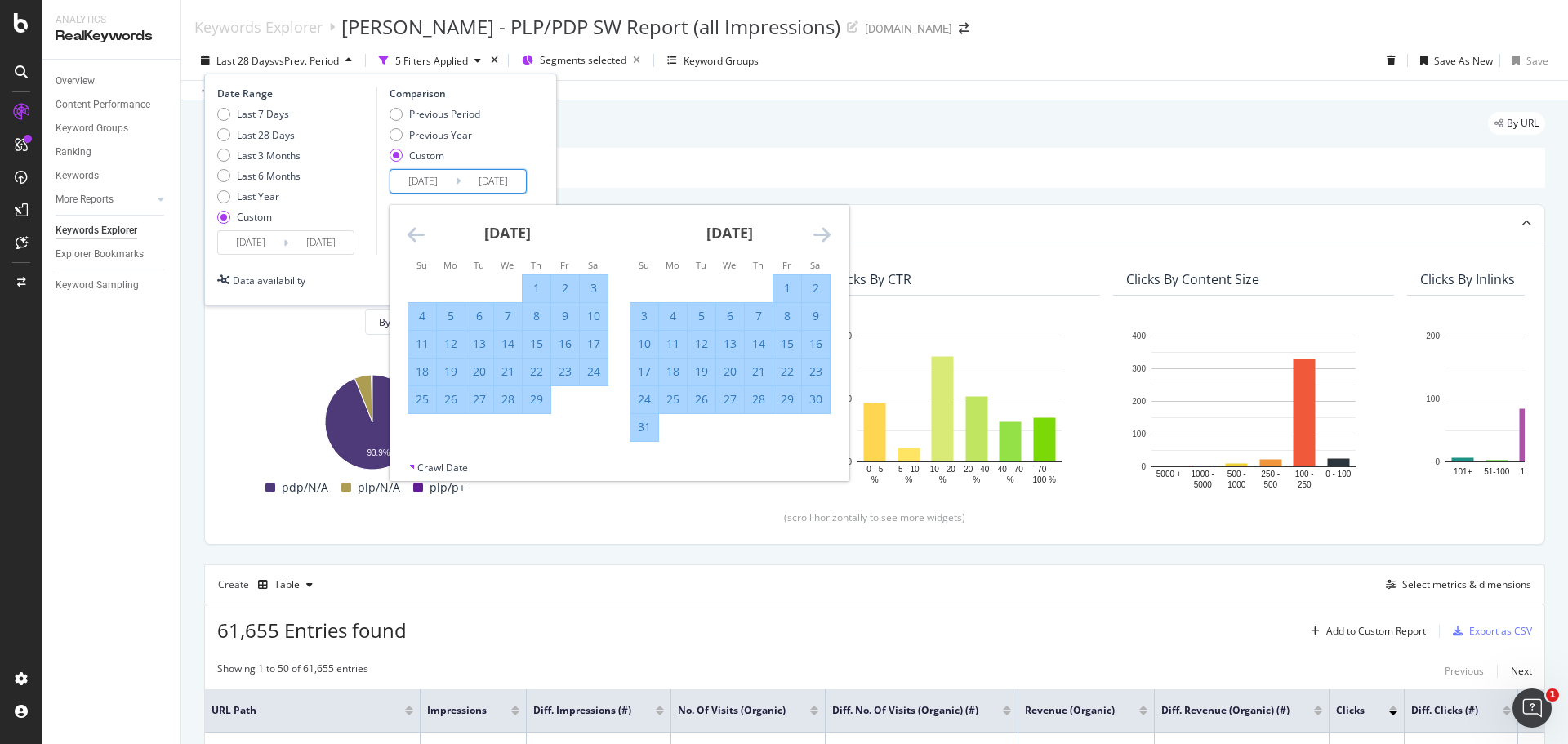
click at [813, 234] on icon "Move forward to switch to the next month." at bounding box center [821, 234] width 17 height 20
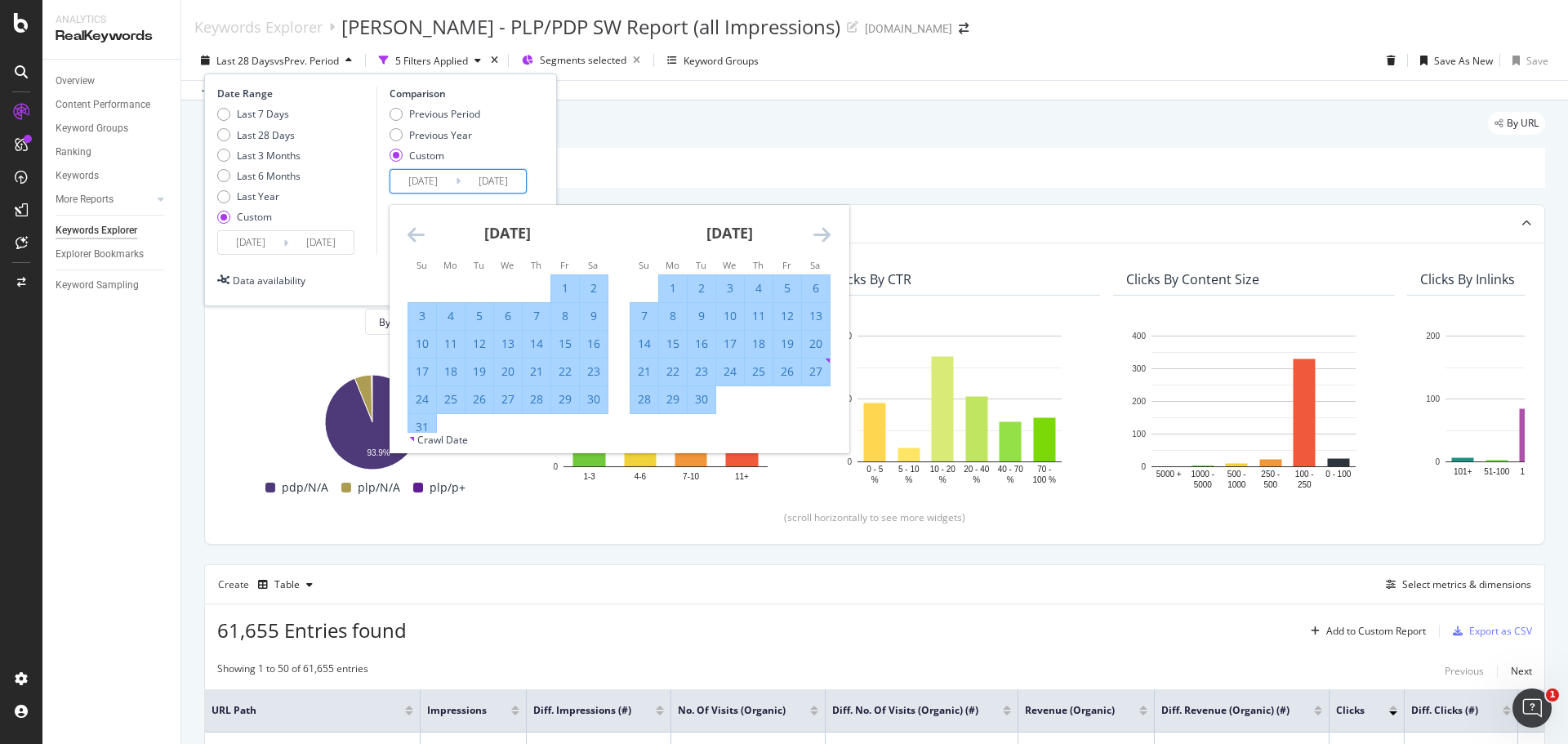
click at [704, 403] on div "30" at bounding box center [701, 399] width 28 height 16
type input "[DATE]"
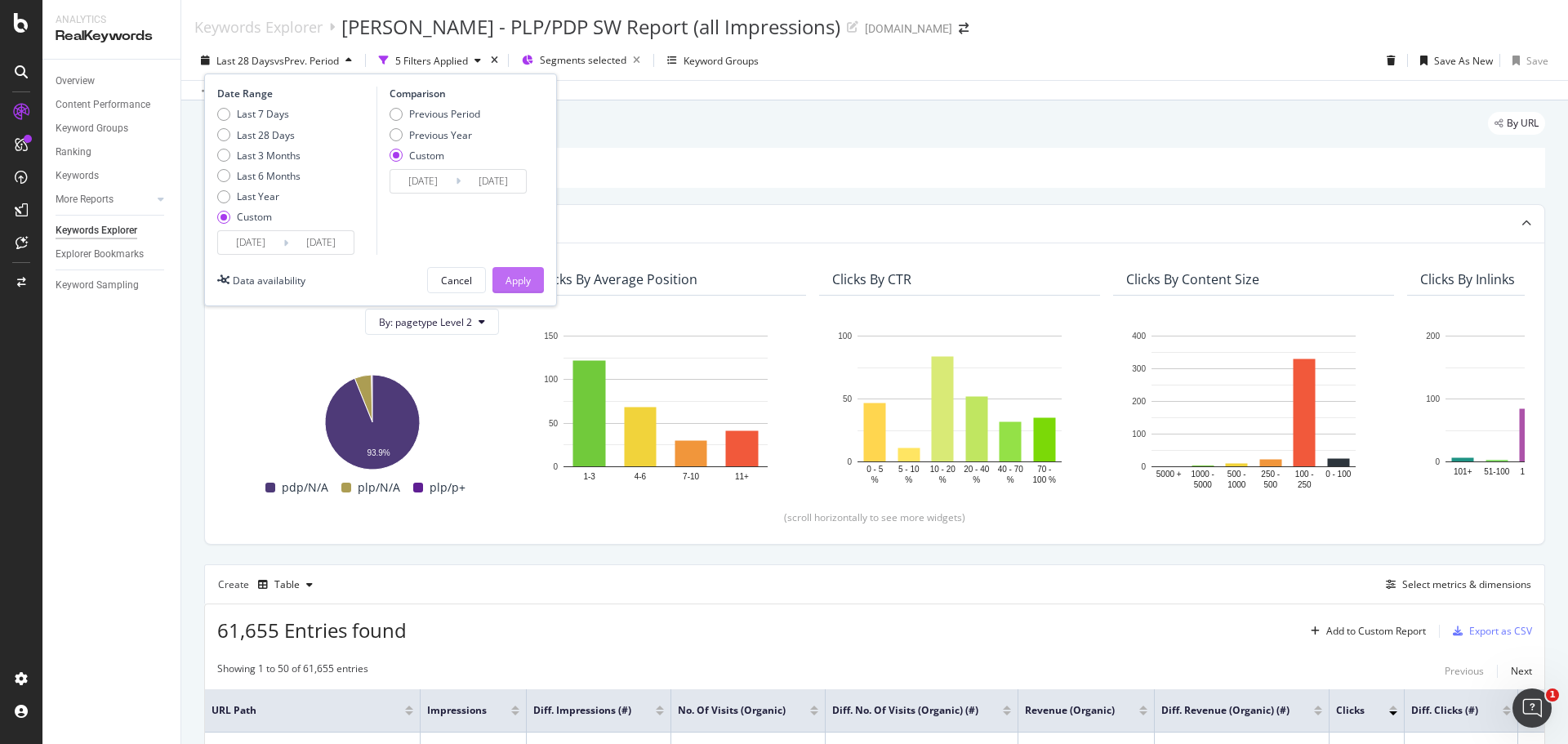
click at [531, 275] on button "Apply" at bounding box center [518, 280] width 52 height 26
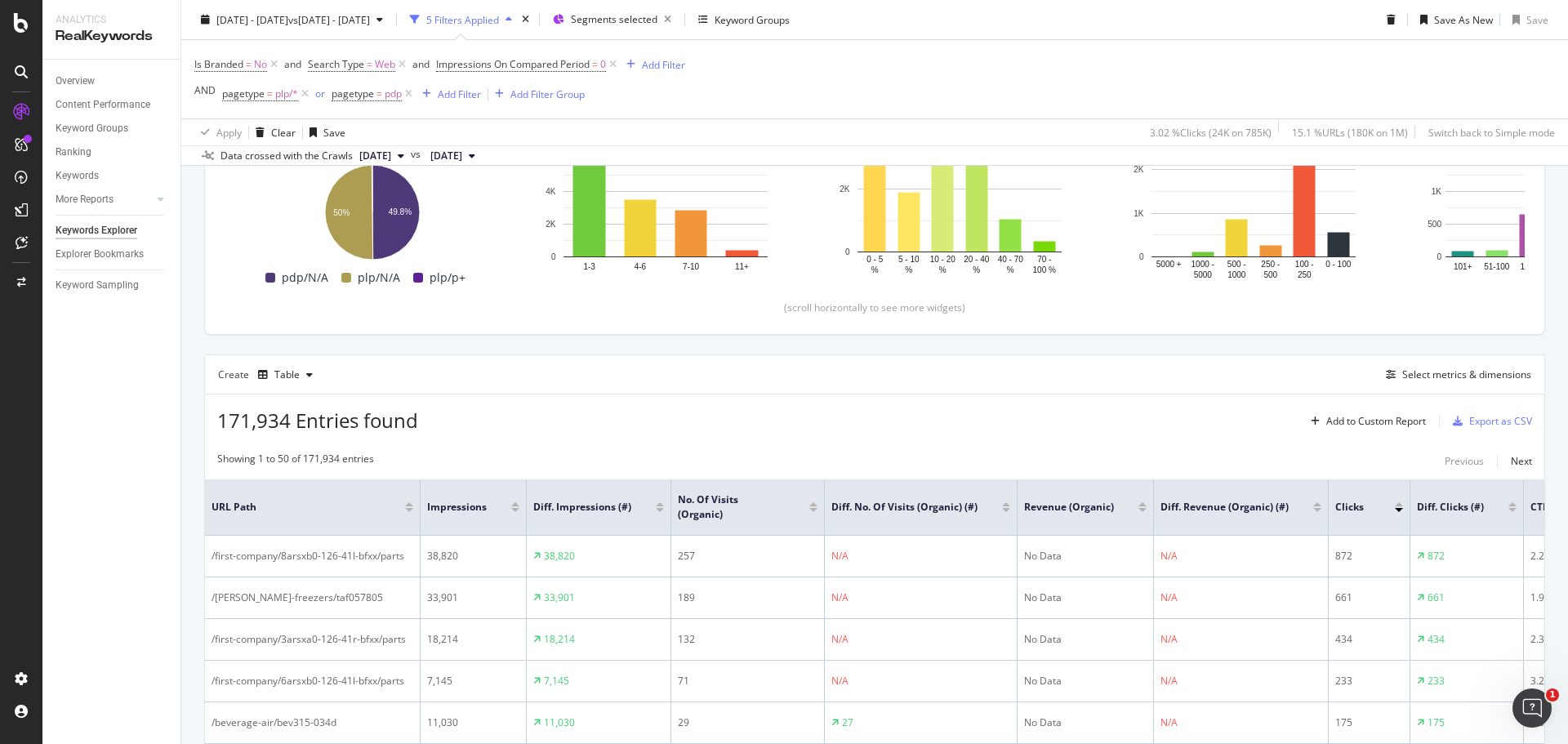
scroll to position [268, 0]
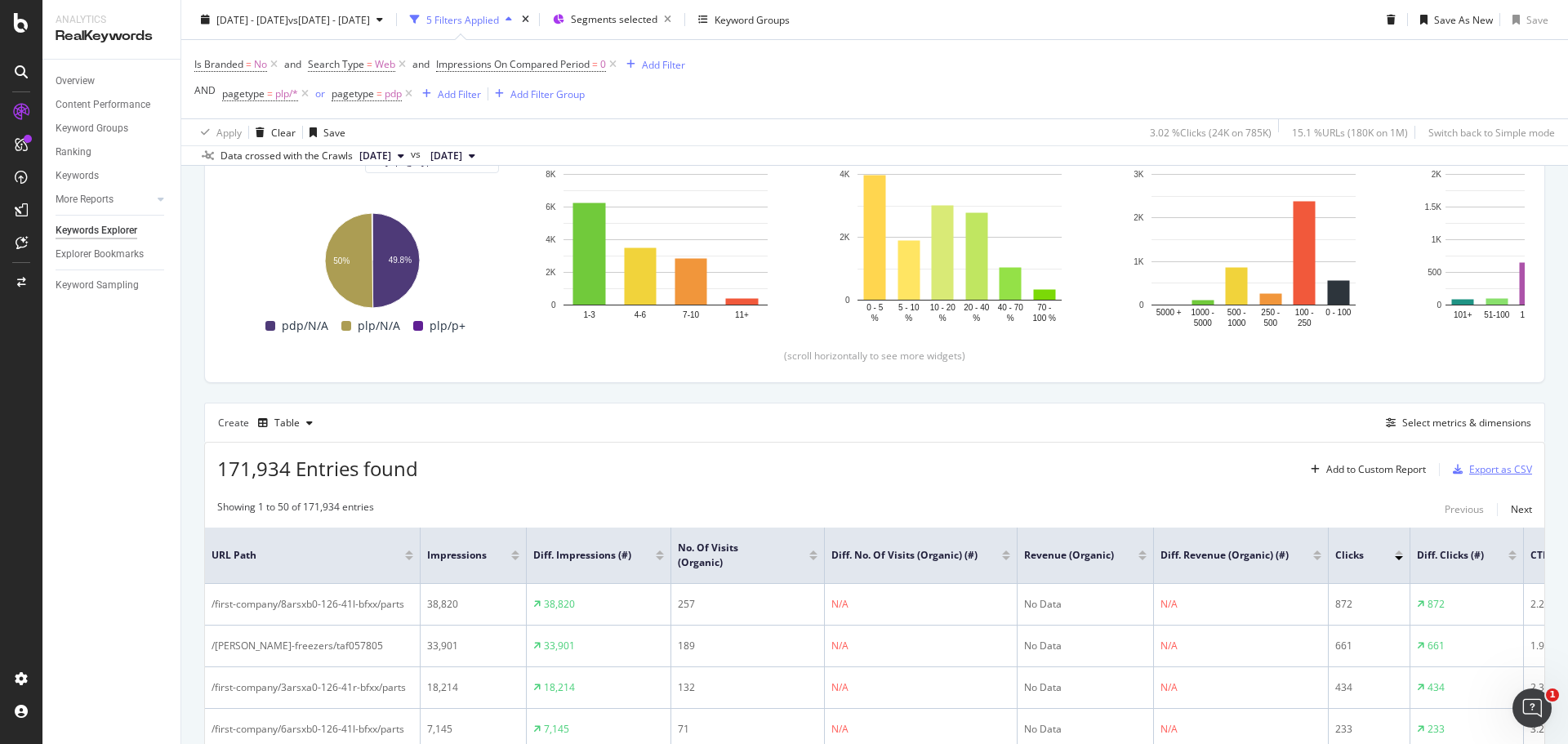
click at [1481, 465] on div "Export as CSV" at bounding box center [1499, 468] width 62 height 14
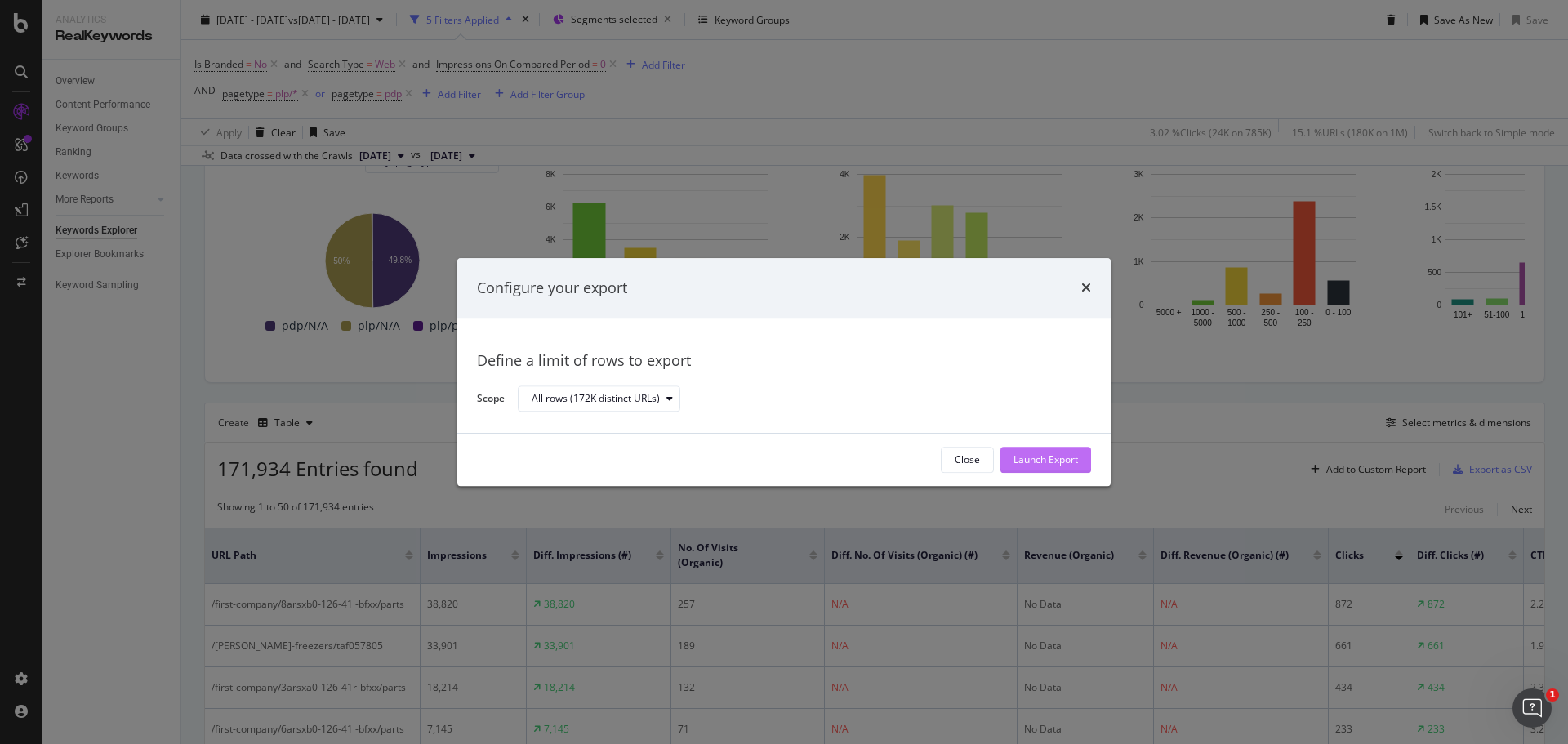
click at [1066, 454] on div "Launch Export" at bounding box center [1045, 460] width 64 height 14
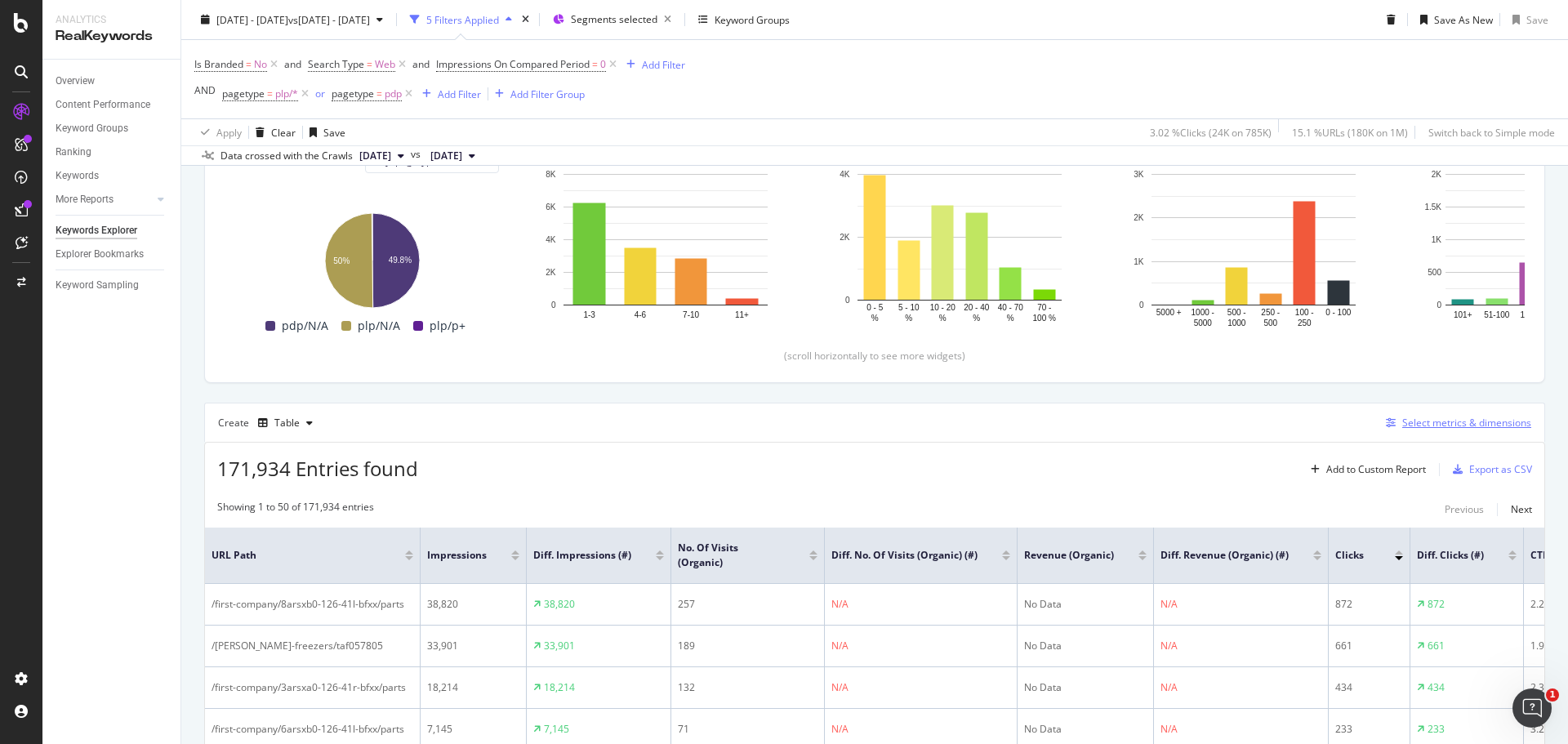
click at [1452, 420] on div "Select metrics & dimensions" at bounding box center [1467, 422] width 129 height 14
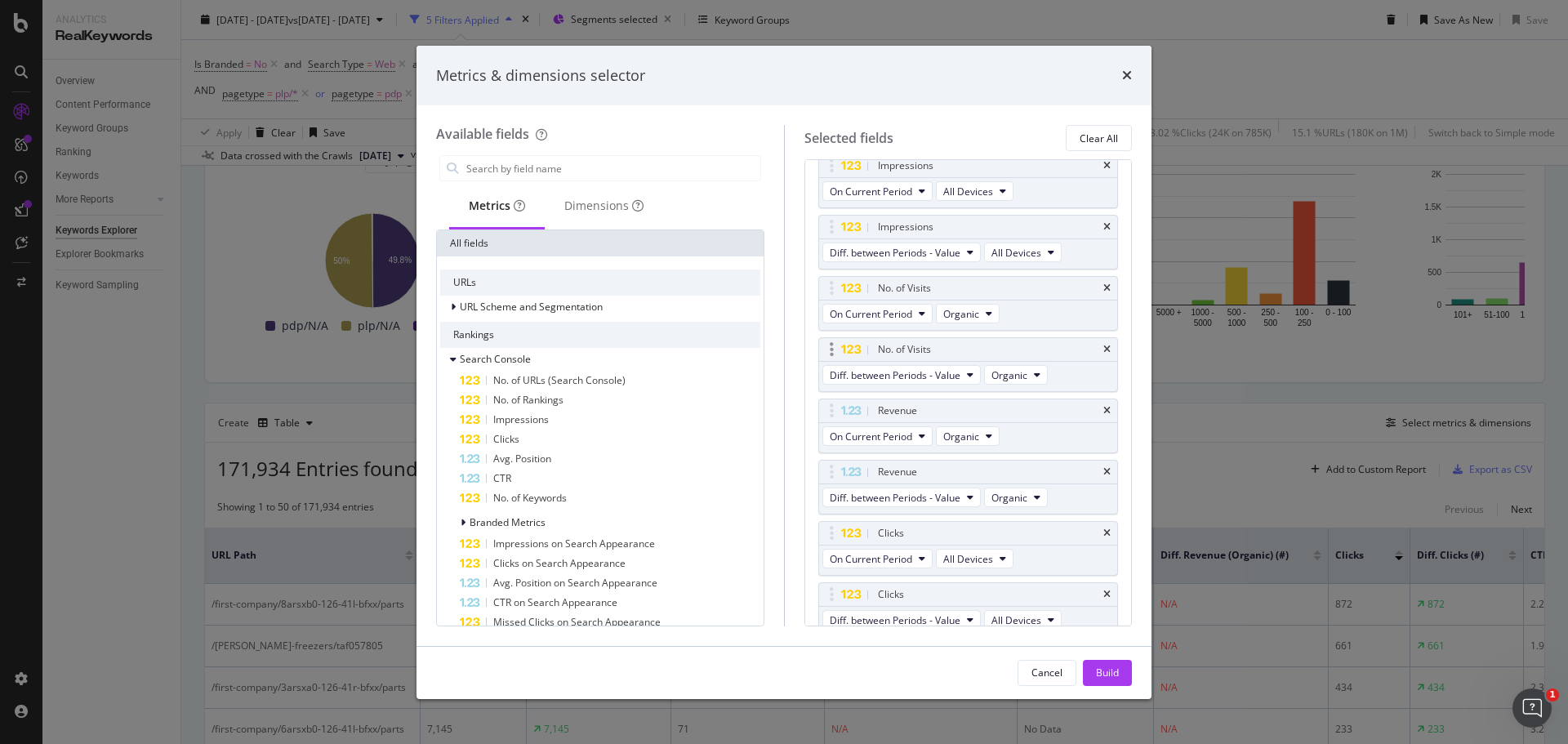
scroll to position [0, 0]
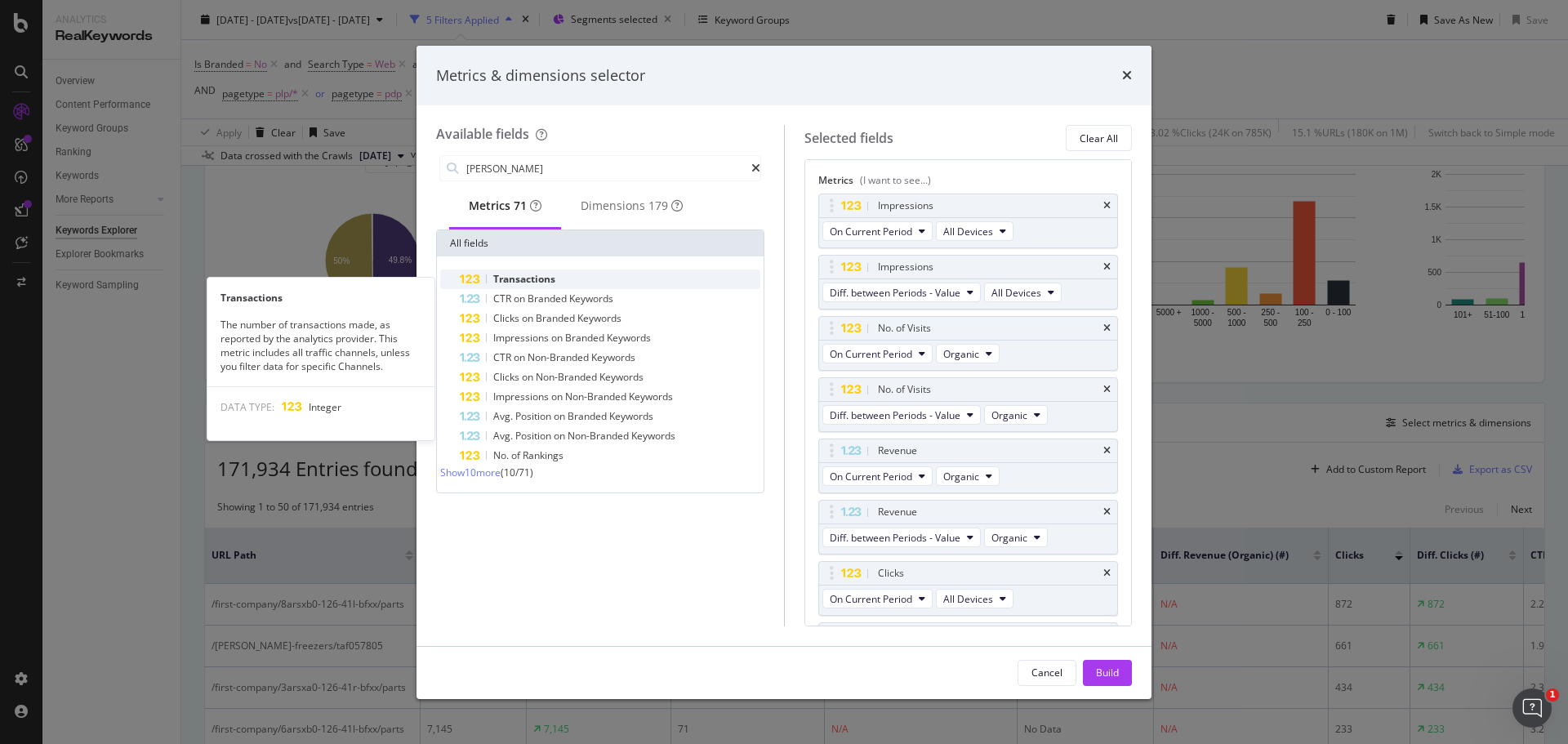
type input "[PERSON_NAME]"
click at [550, 276] on div "Transactions" at bounding box center [610, 280] width 301 height 20
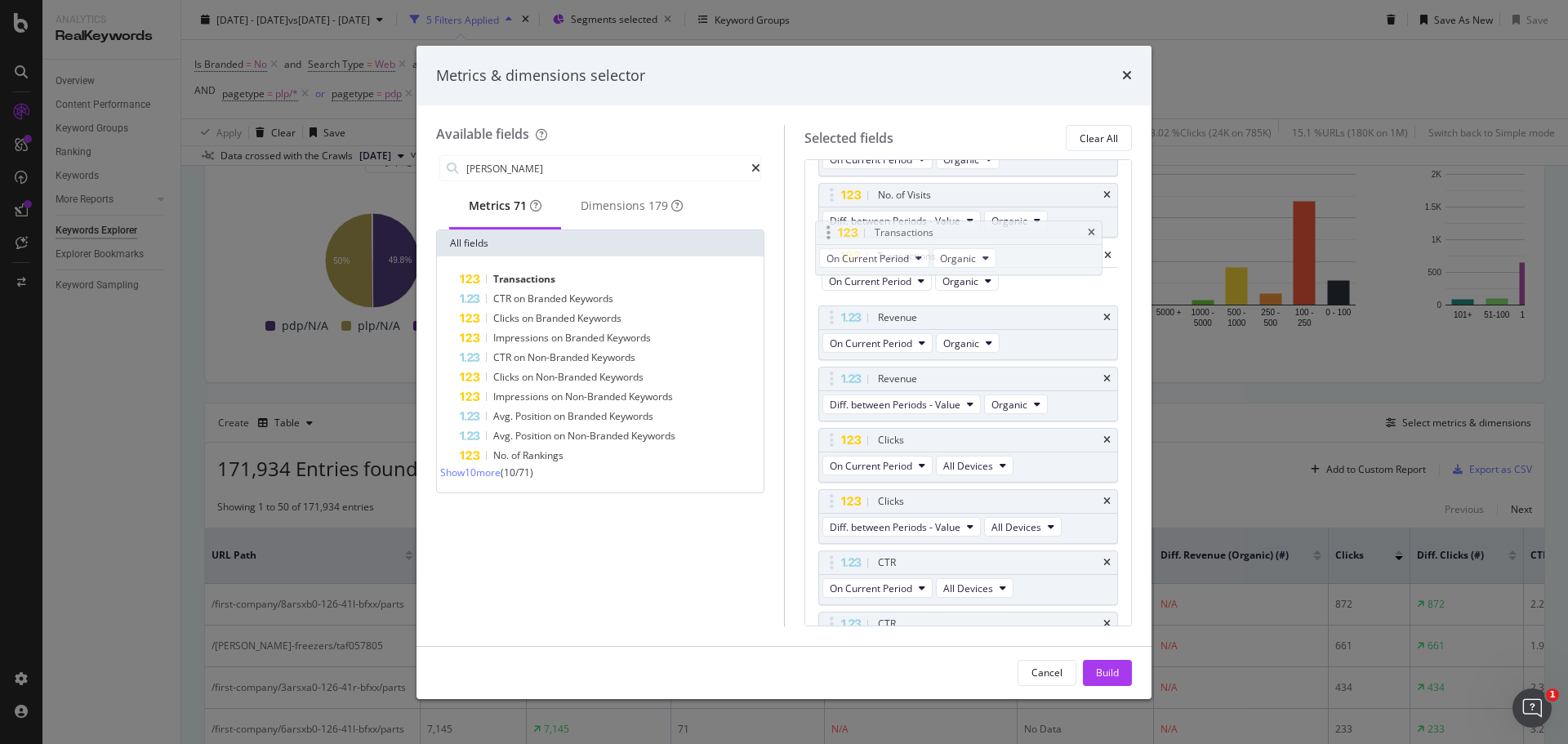
scroll to position [194, 0]
drag, startPoint x: 1040, startPoint y: 593, endPoint x: 1032, endPoint y: 260, distance: 333.1
click at [1032, 260] on body "Analytics RealKeywords Overview Content Performance Keyword Groups Ranking Keyw…" at bounding box center [784, 372] width 1568 height 744
click at [531, 281] on span "Transactions" at bounding box center [524, 278] width 62 height 14
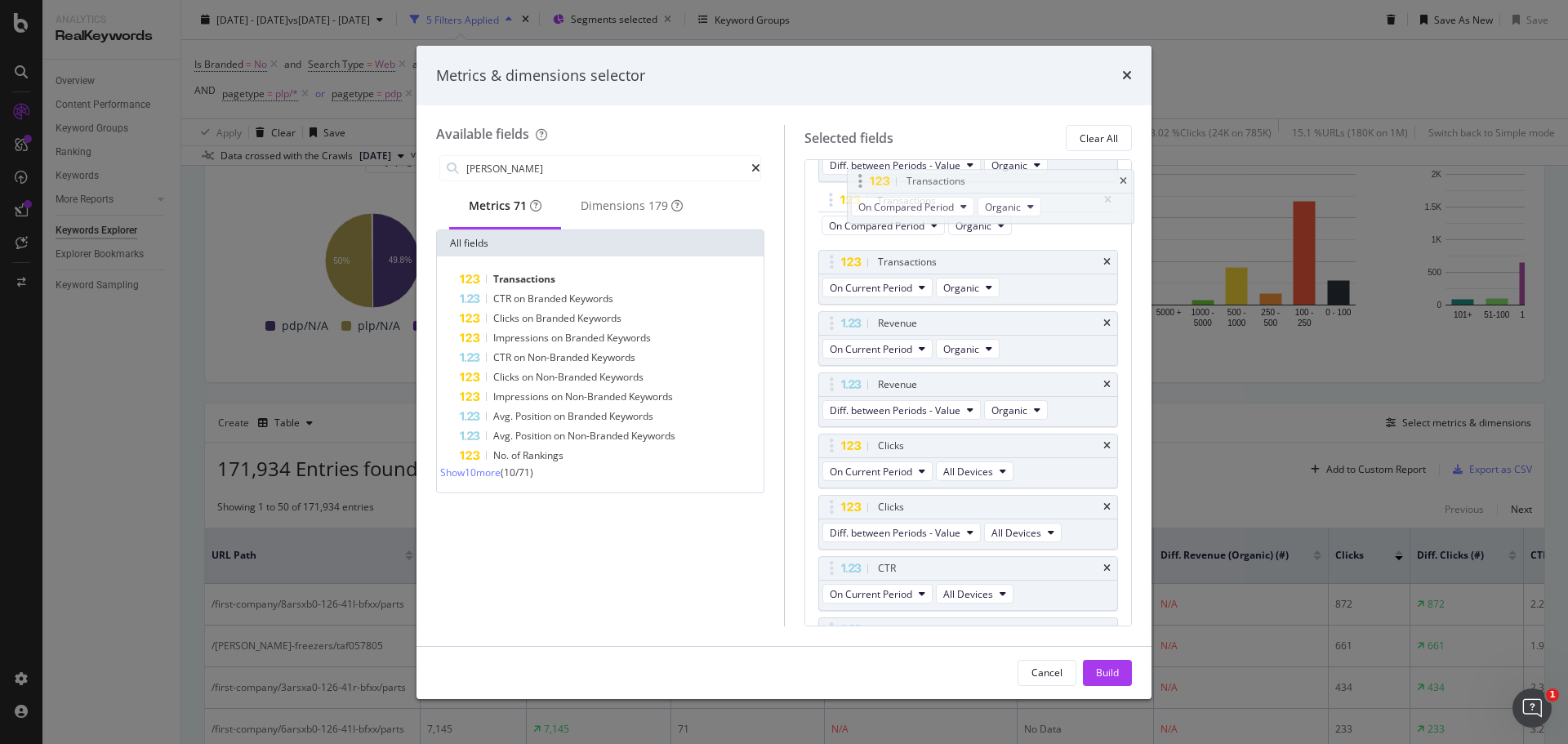
scroll to position [246, 0]
drag, startPoint x: 1051, startPoint y: 605, endPoint x: 999, endPoint y: 282, distance: 327.2
click at [1049, 285] on body "Analytics RealKeywords Overview Content Performance Keyword Groups Ranking Keyw…" at bounding box center [784, 372] width 1568 height 744
click at [909, 291] on span "On Compared Period" at bounding box center [877, 291] width 96 height 14
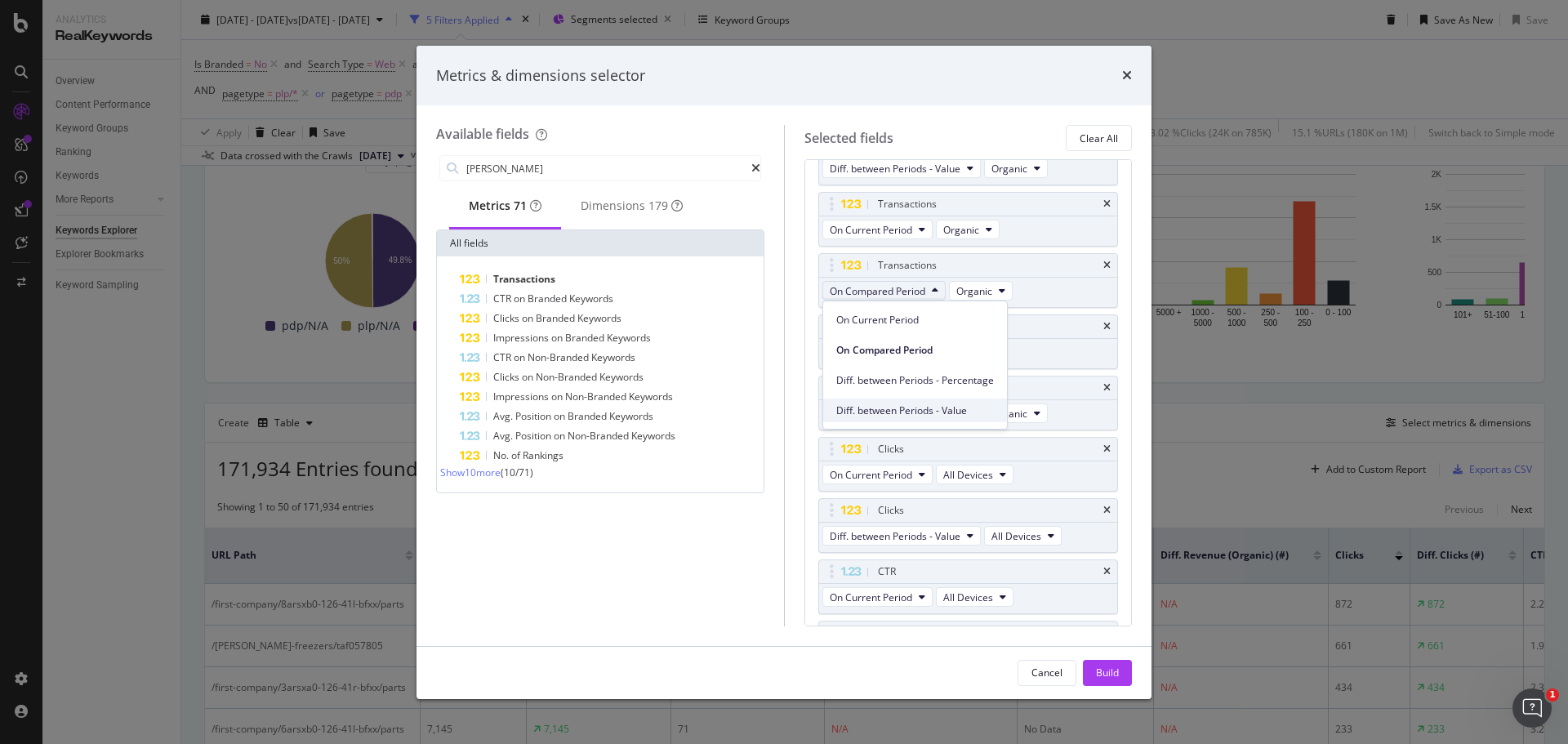
click at [917, 404] on span "Diff. between Periods - Value" at bounding box center [915, 411] width 158 height 14
click at [1103, 670] on div "Build" at bounding box center [1106, 672] width 23 height 14
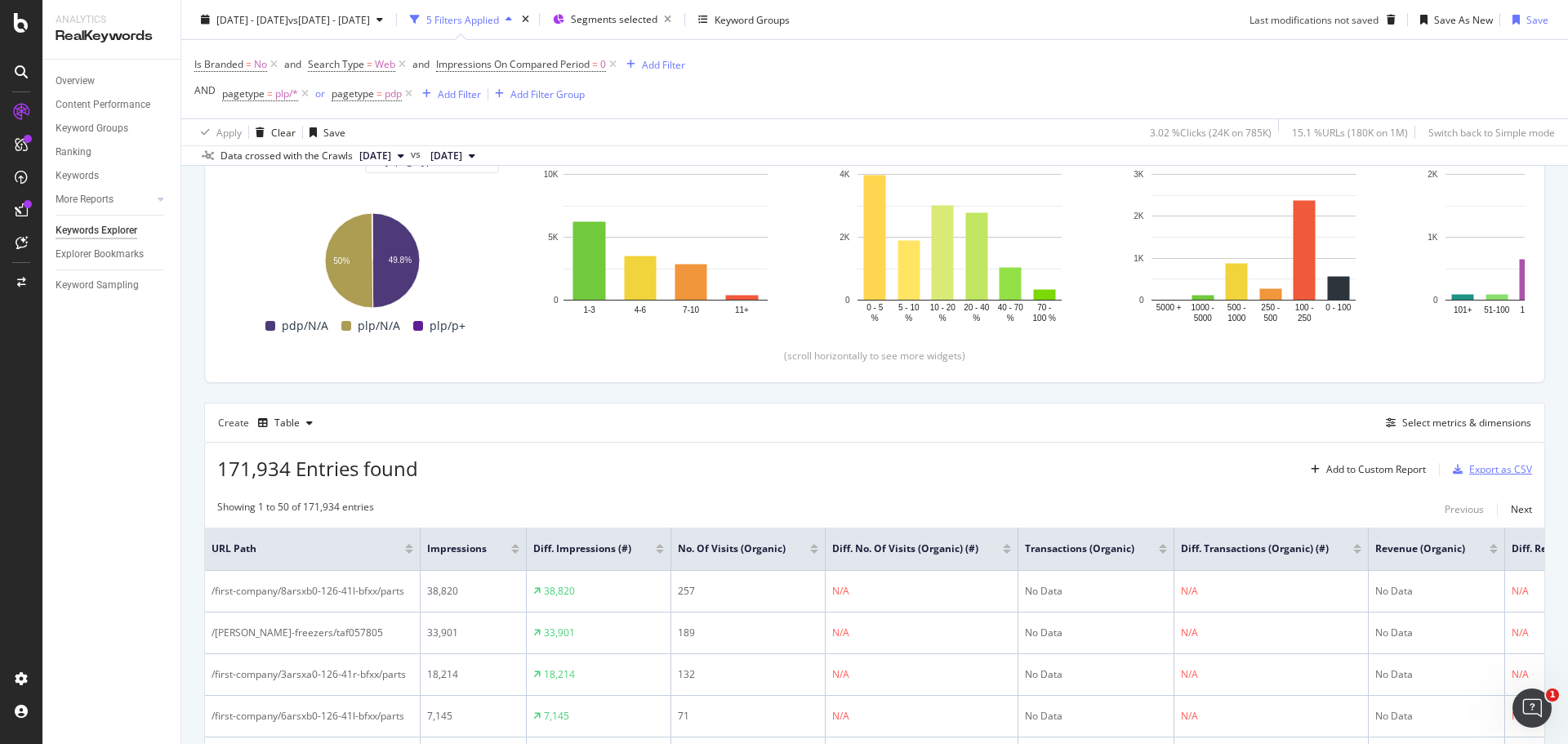
click at [1496, 469] on div "Export as CSV" at bounding box center [1499, 468] width 62 height 14
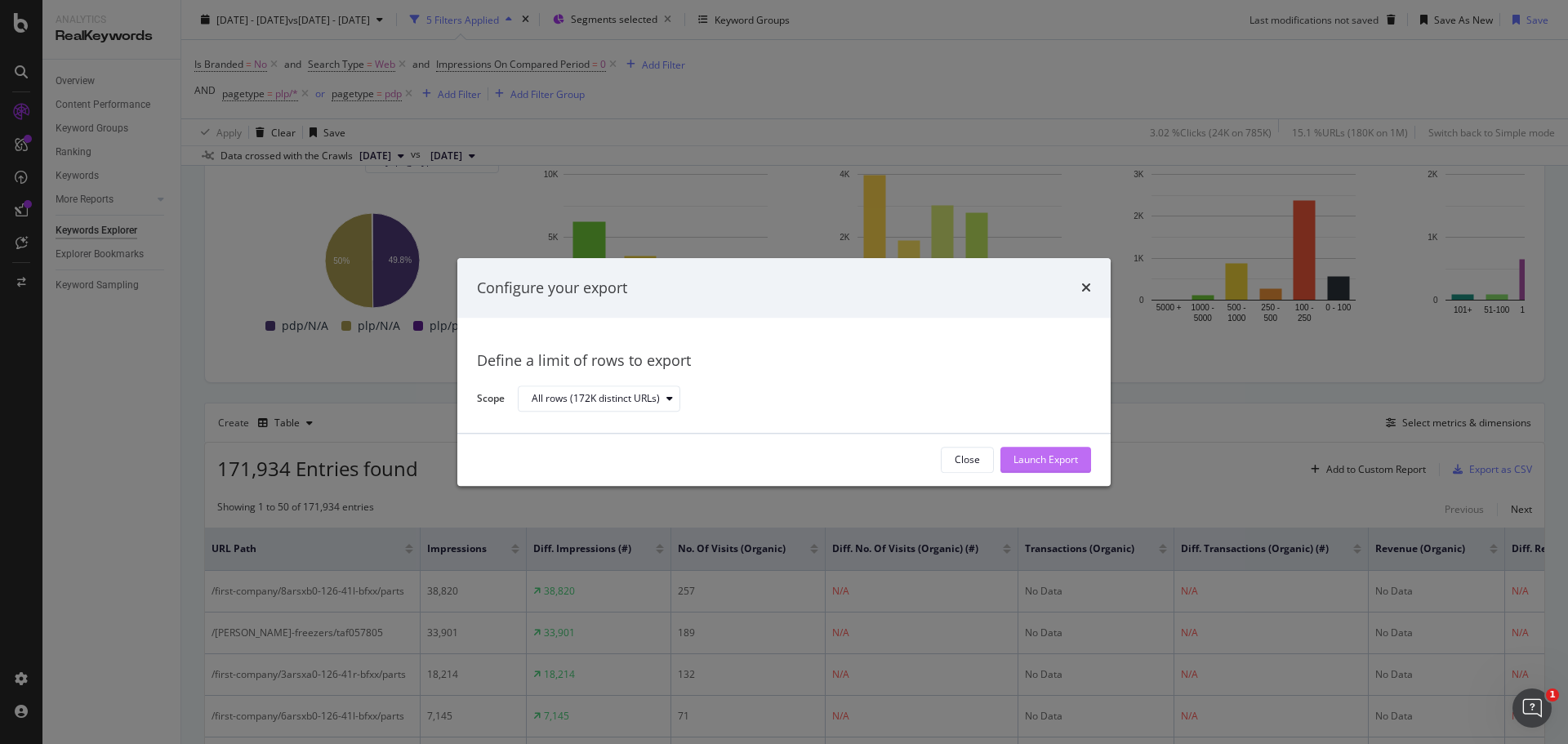
click at [1054, 460] on div "Launch Export" at bounding box center [1045, 460] width 64 height 14
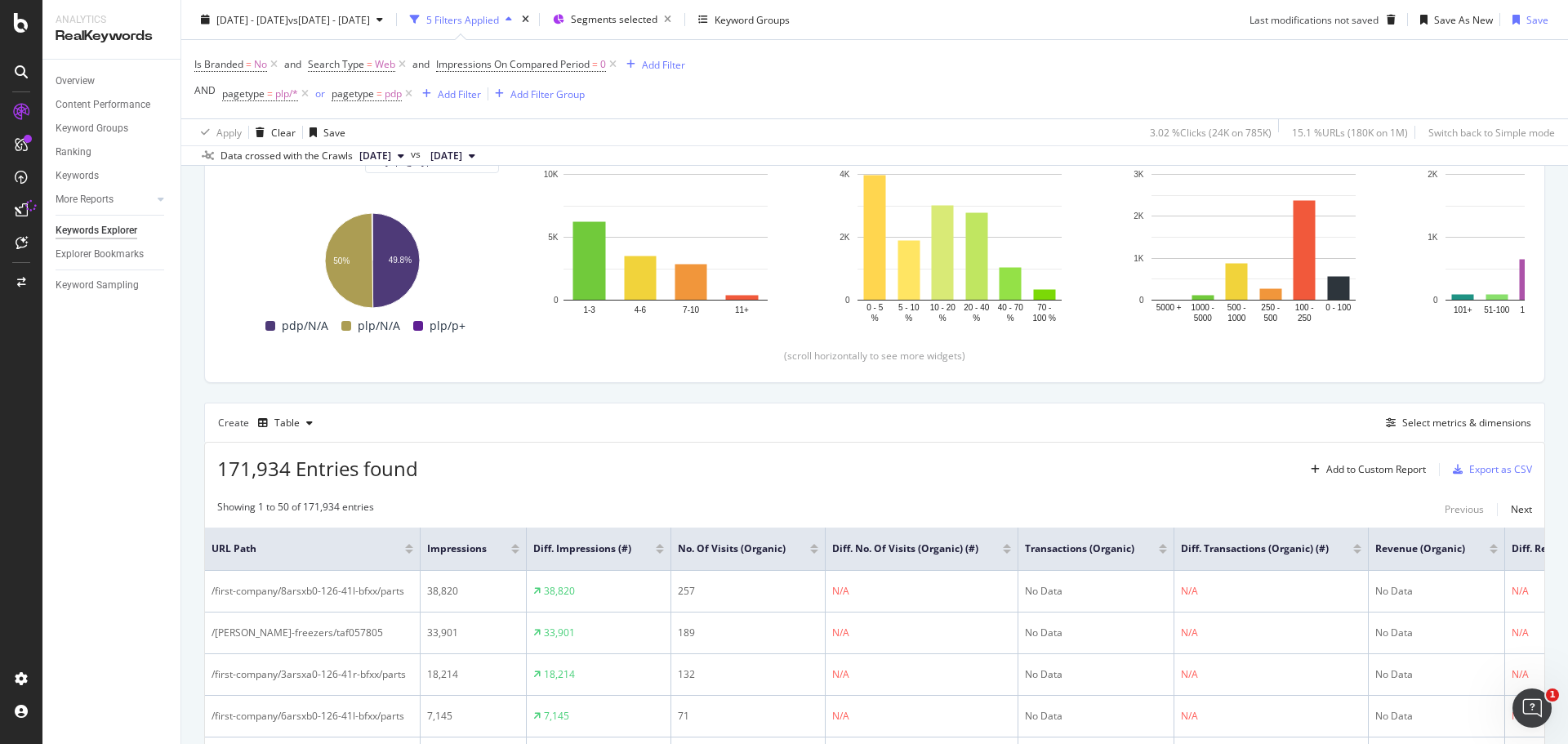
click at [1125, 62] on div "Is Branded = No and Search Type = Web and Impressions On Compared Period = 0 Ad…" at bounding box center [875, 79] width 1361 height 79
click at [1484, 463] on div "Export as CSV" at bounding box center [1499, 468] width 62 height 14
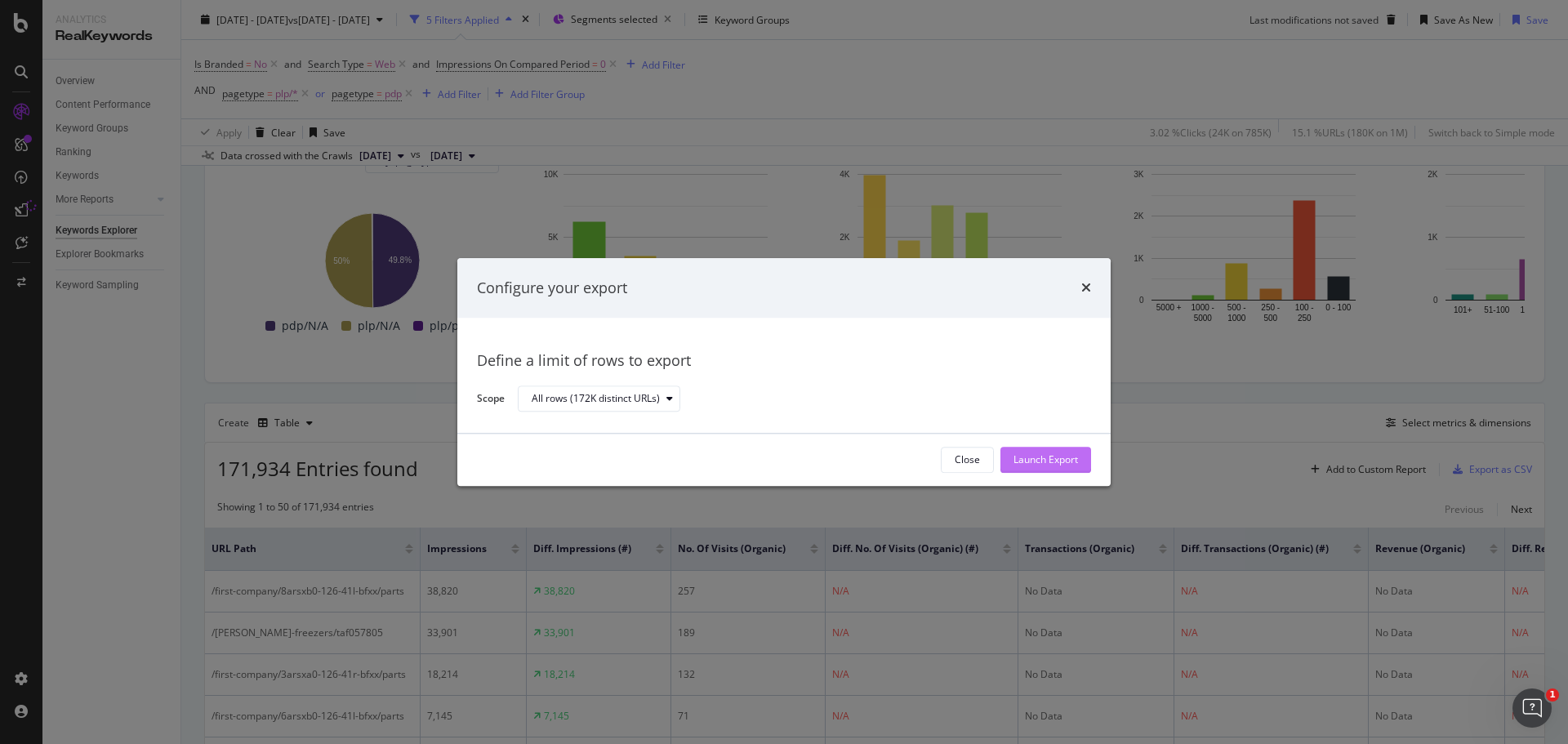
click at [1044, 464] on div "Launch Export" at bounding box center [1045, 460] width 64 height 14
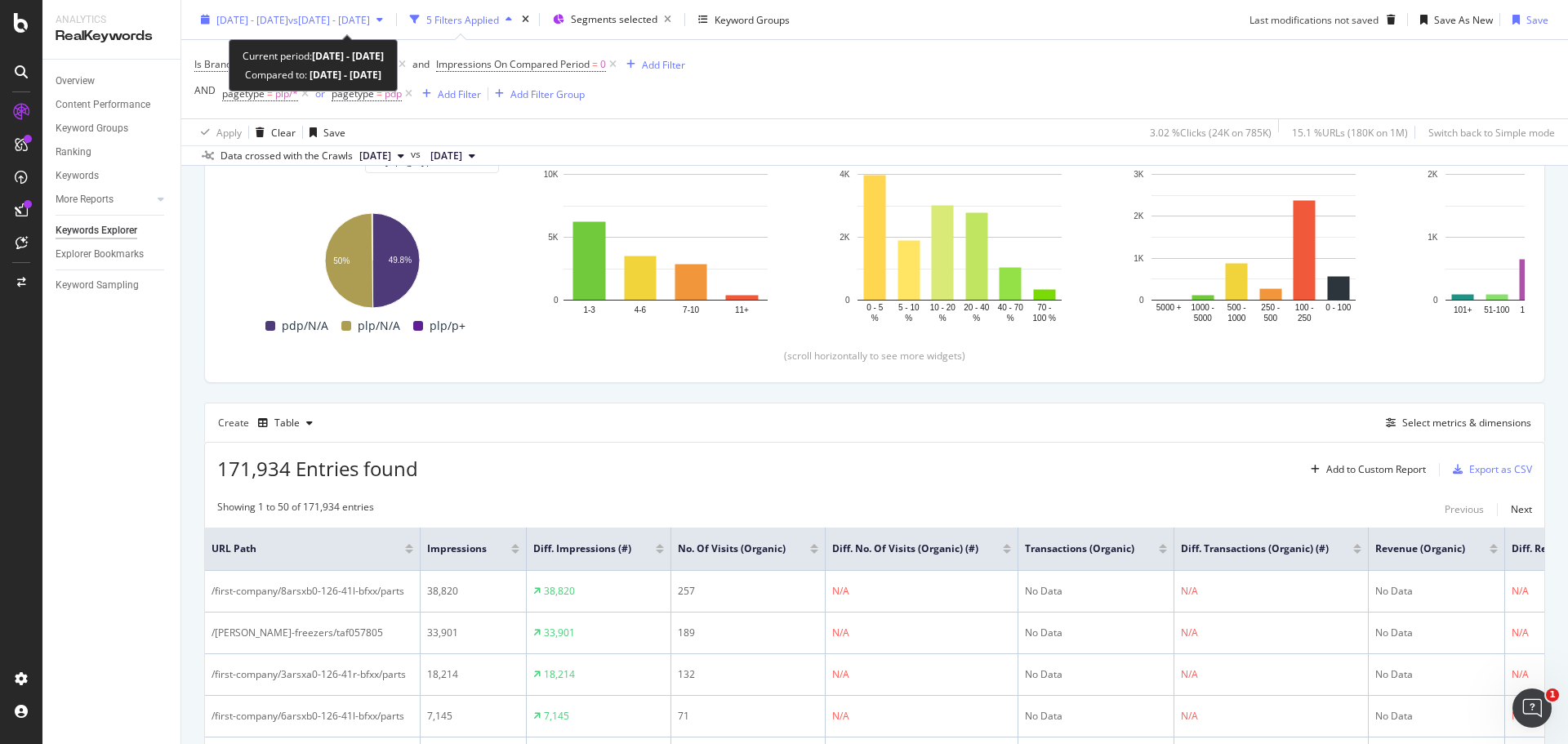
click at [288, 21] on span "[DATE] - [DATE]" at bounding box center [252, 19] width 72 height 14
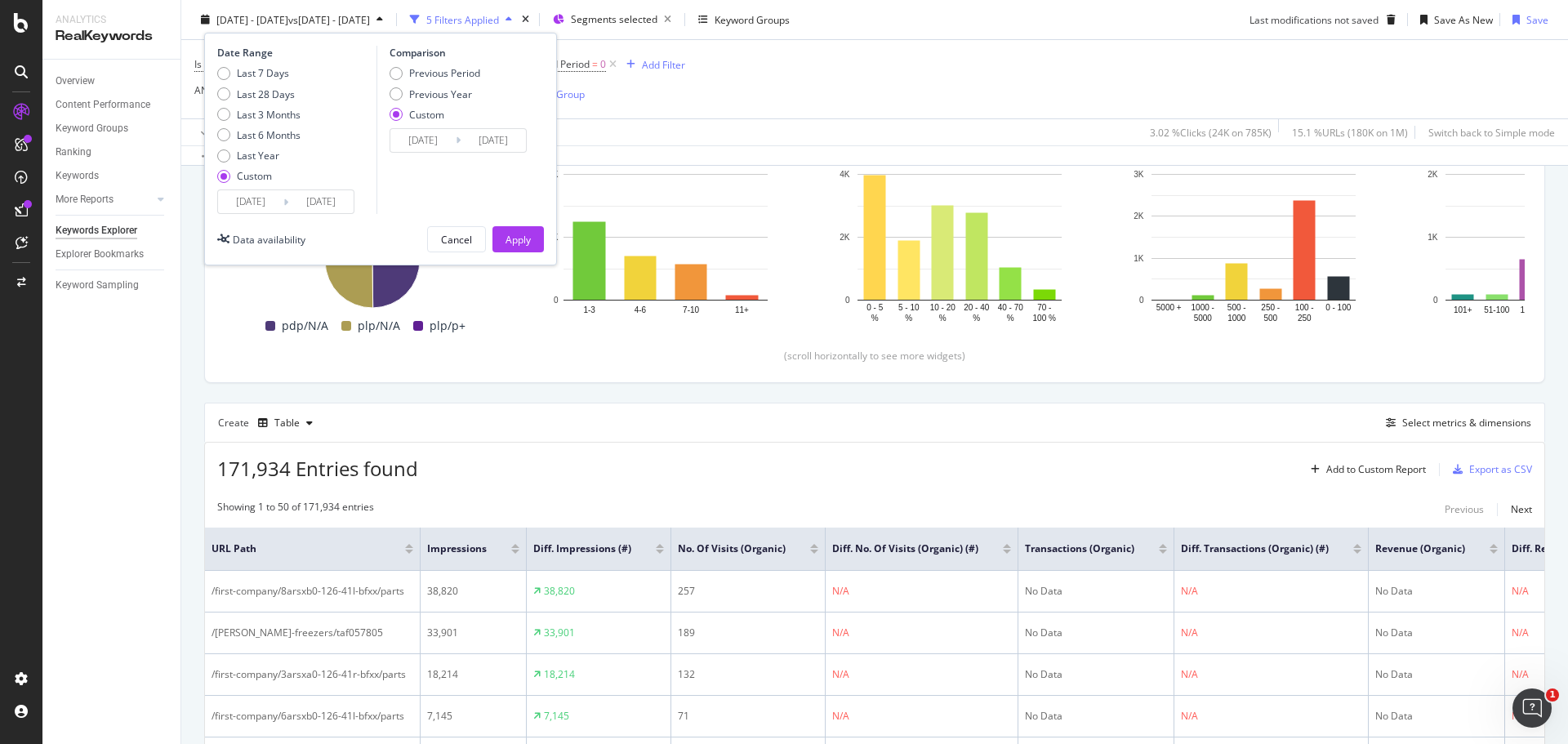
click at [256, 206] on input "[DATE]" at bounding box center [251, 201] width 65 height 23
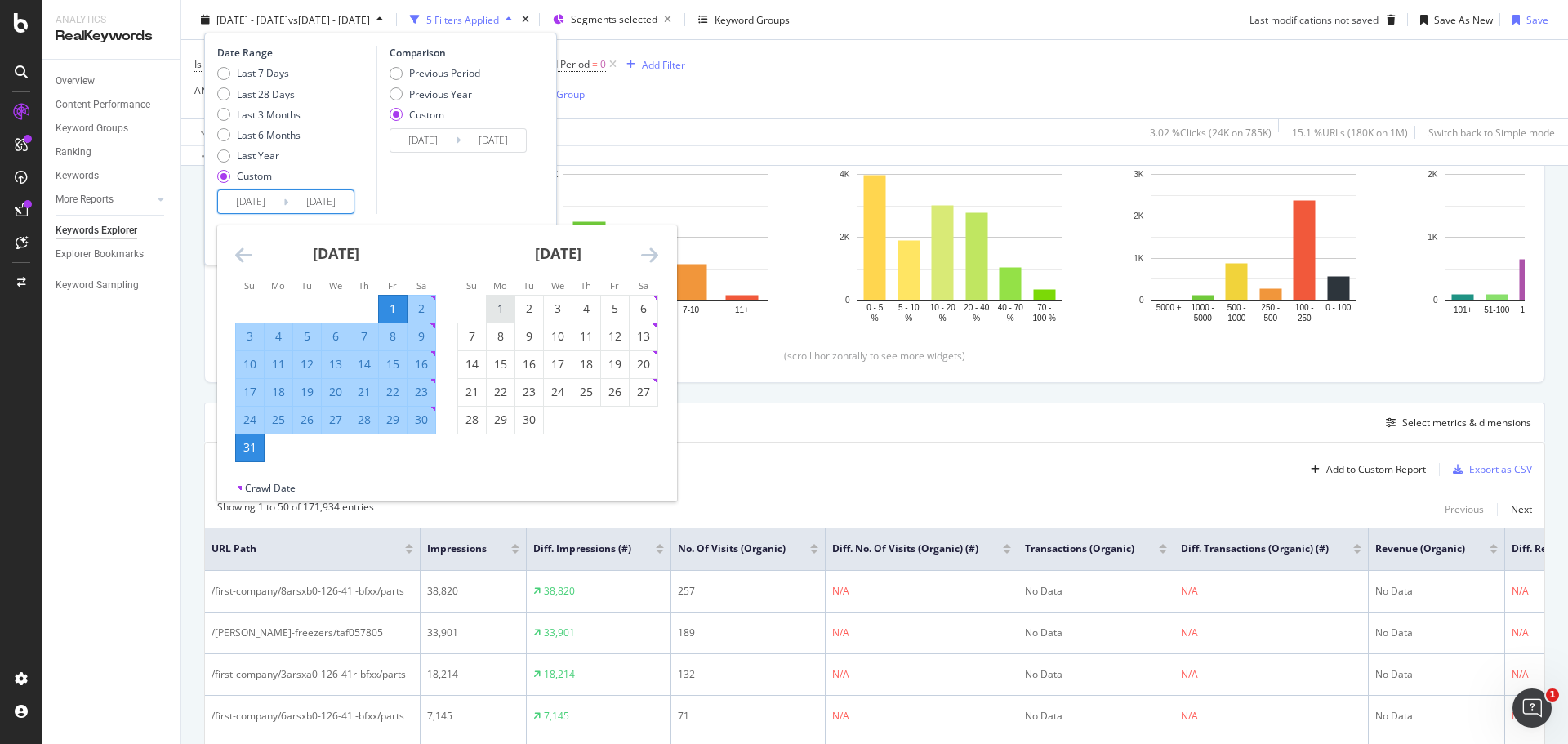
click at [501, 303] on div "1" at bounding box center [501, 309] width 28 height 16
type input "[DATE]"
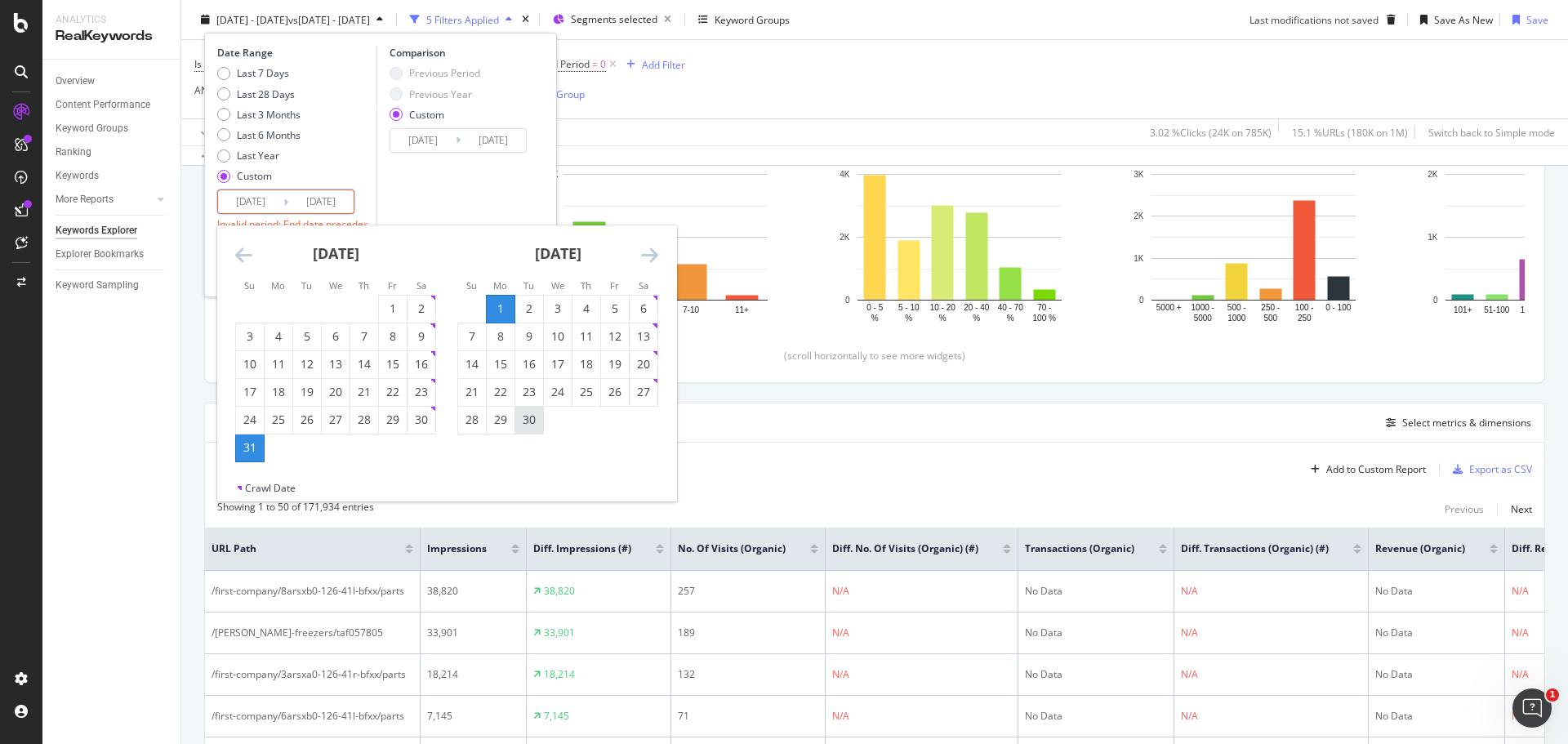
click at [529, 422] on div "30" at bounding box center [529, 420] width 28 height 16
type input "[DATE]"
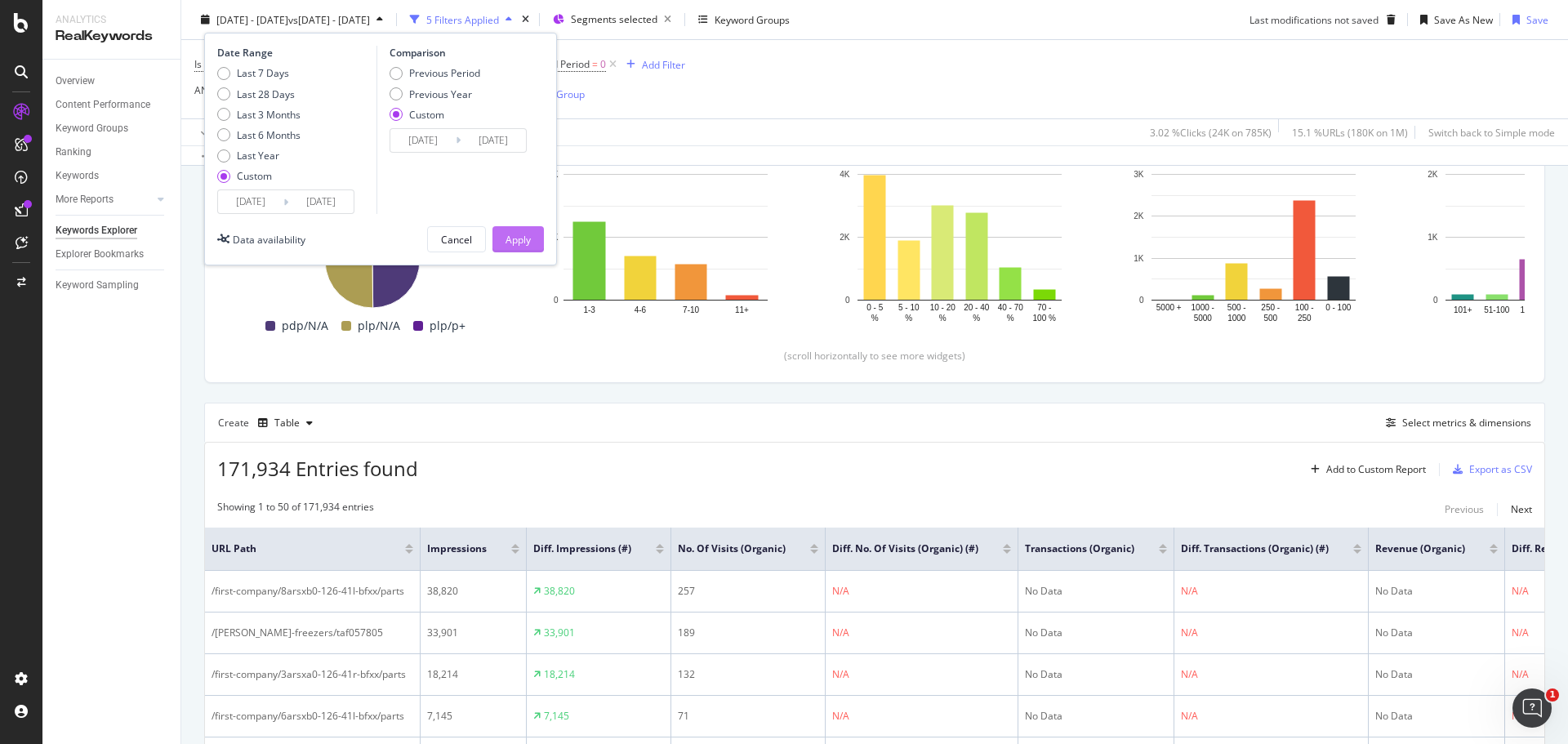
click at [502, 239] on button "Apply" at bounding box center [518, 239] width 52 height 26
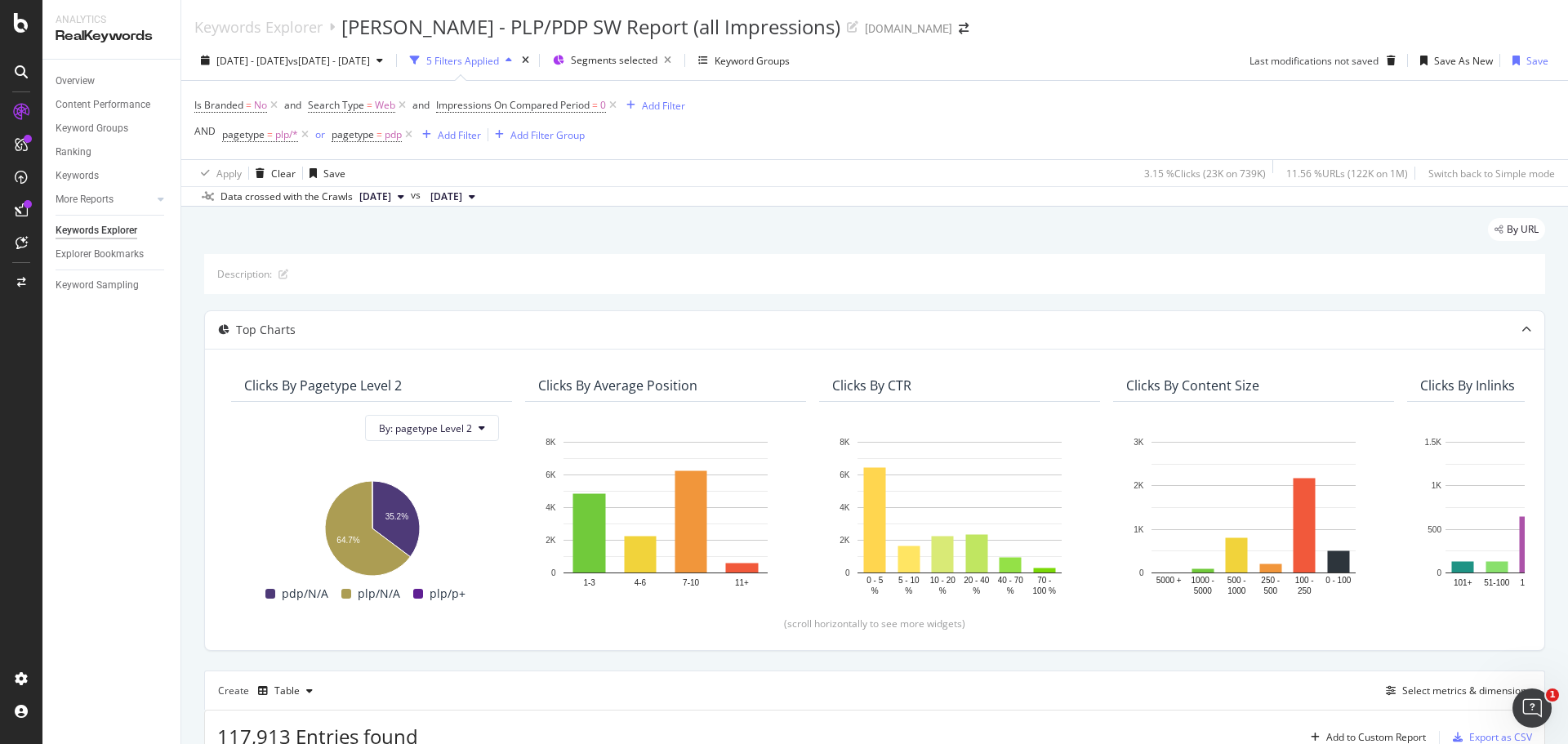
click at [1098, 120] on div "Is Branded = No and Search Type = Web and Impressions On Compared Period = 0 Ad…" at bounding box center [875, 119] width 1361 height 79
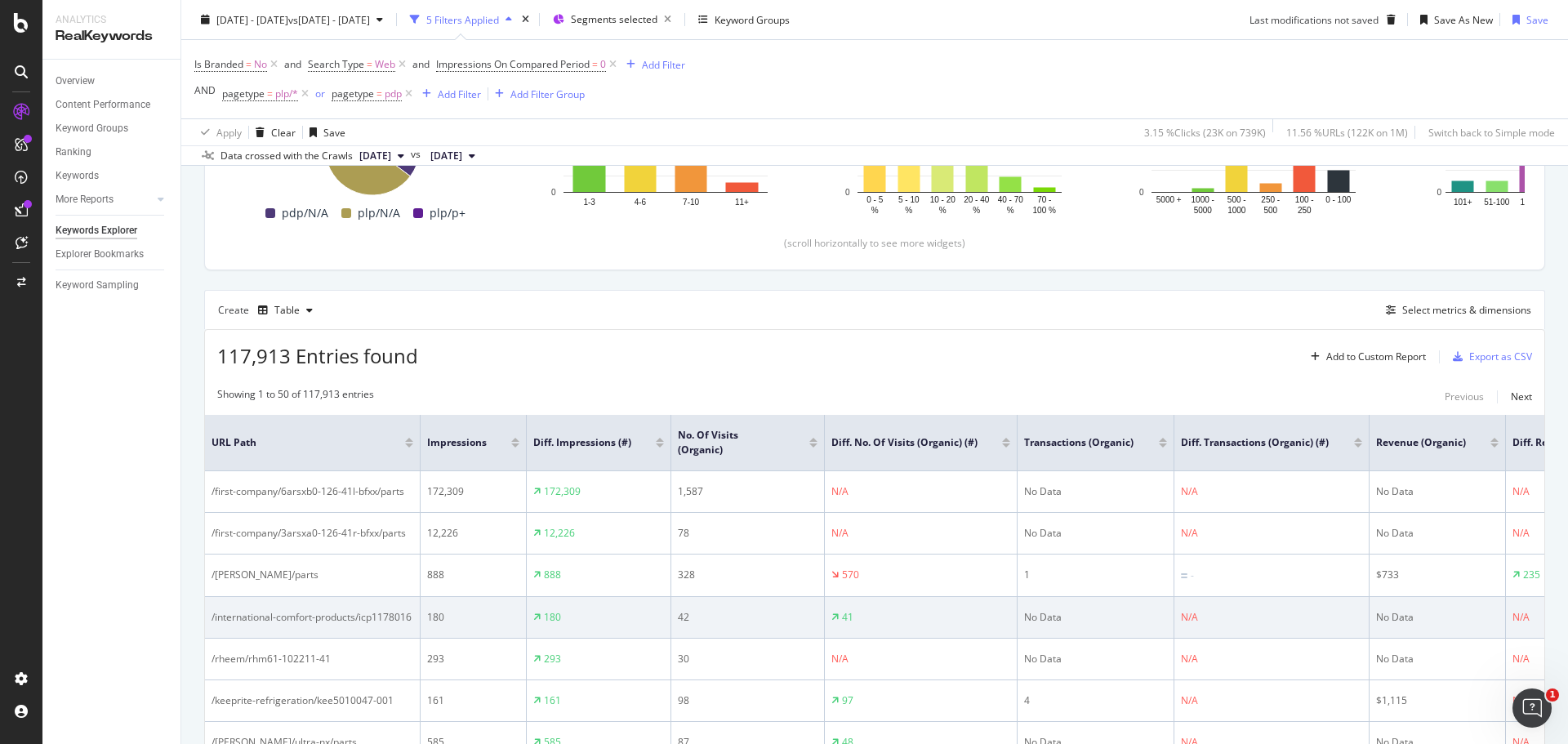
scroll to position [490, 0]
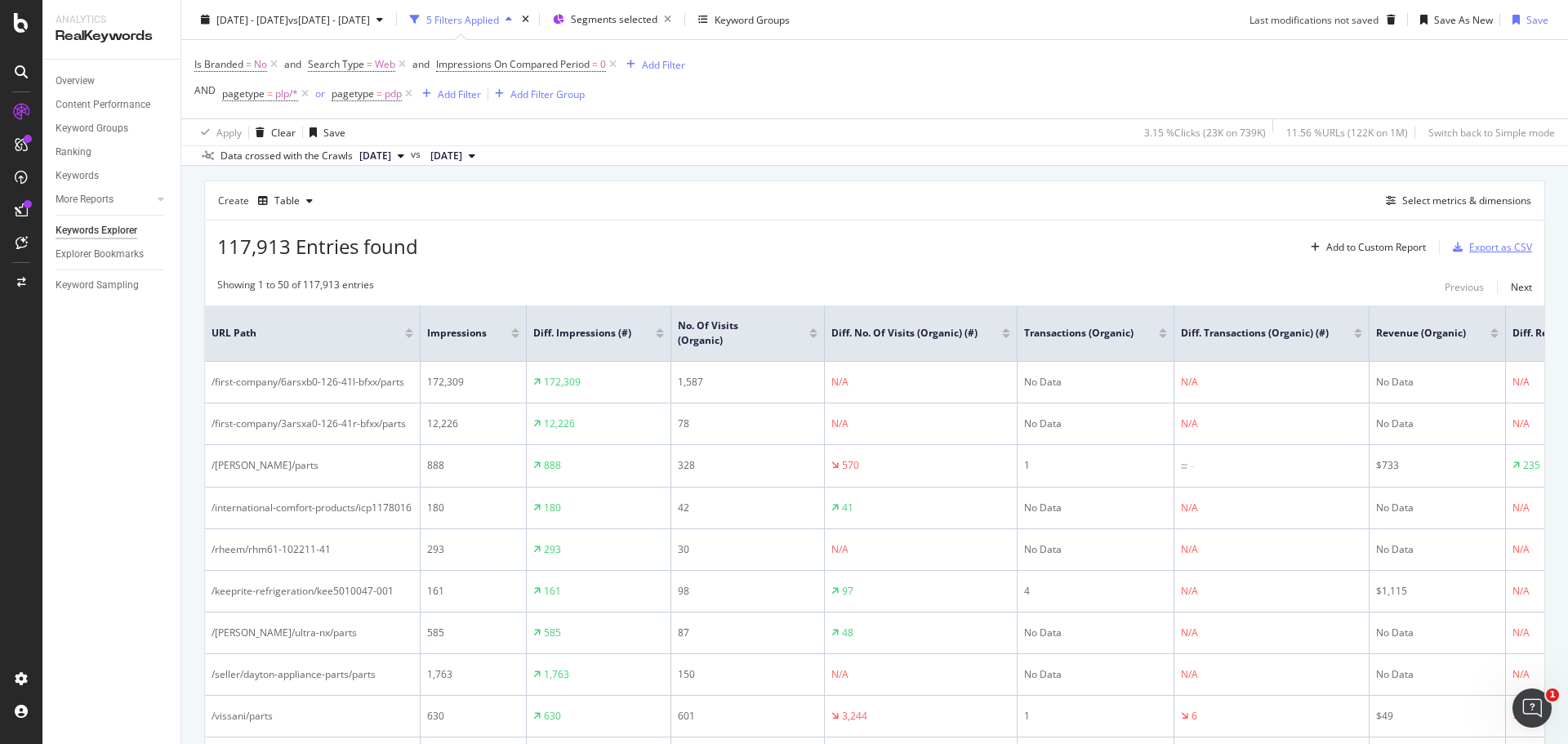
click at [1477, 245] on div "Export as CSV" at bounding box center [1499, 246] width 62 height 14
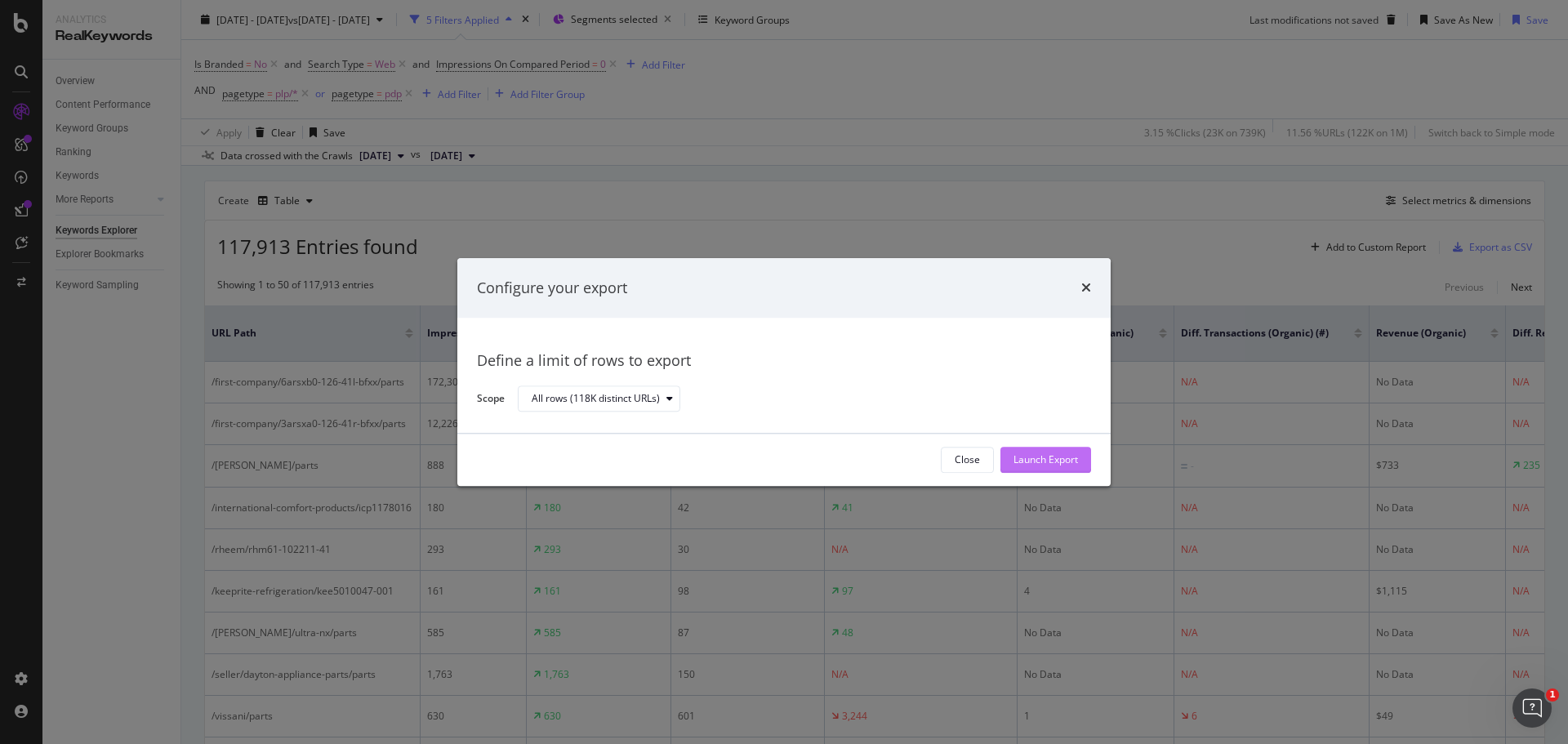
click at [1054, 461] on div "Launch Export" at bounding box center [1045, 460] width 64 height 14
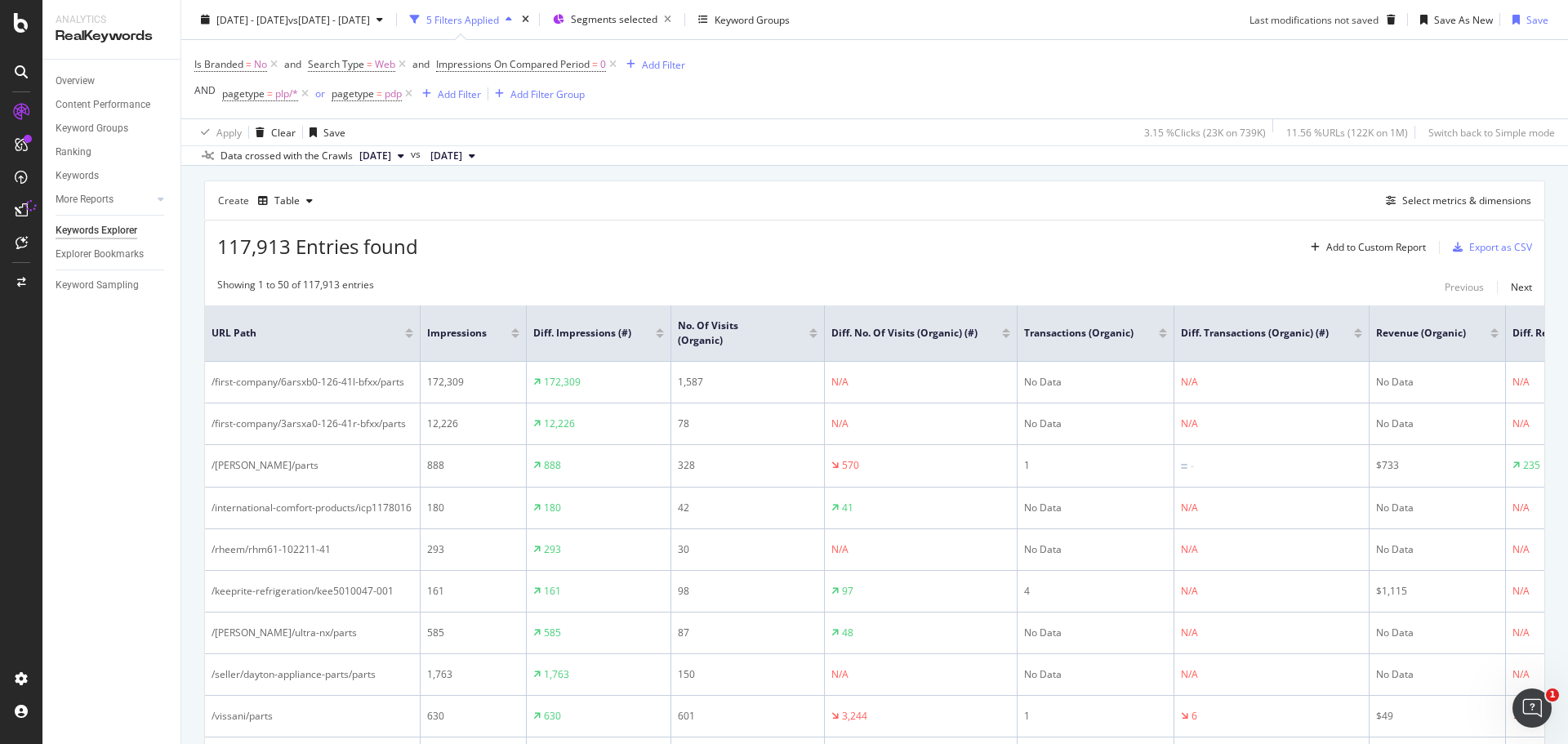
drag, startPoint x: 1104, startPoint y: 24, endPoint x: 208, endPoint y: 249, distance: 923.8
click at [1104, 24] on div "[DATE] - [DATE] vs [DATE] - [DATE] 5 Filters Applied Segments selected Keyword …" at bounding box center [874, 23] width 1386 height 33
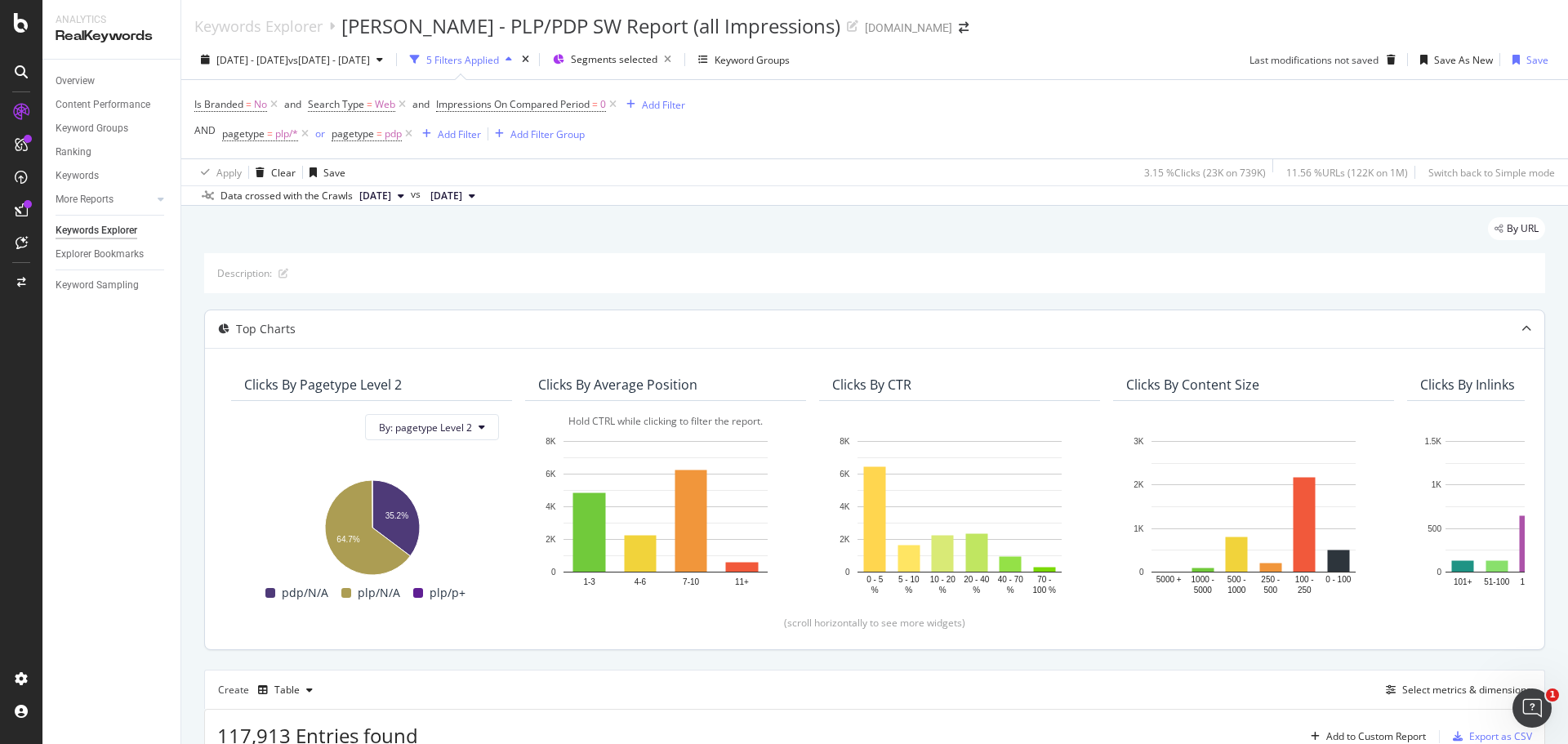
scroll to position [0, 0]
